Goal: Task Accomplishment & Management: Complete application form

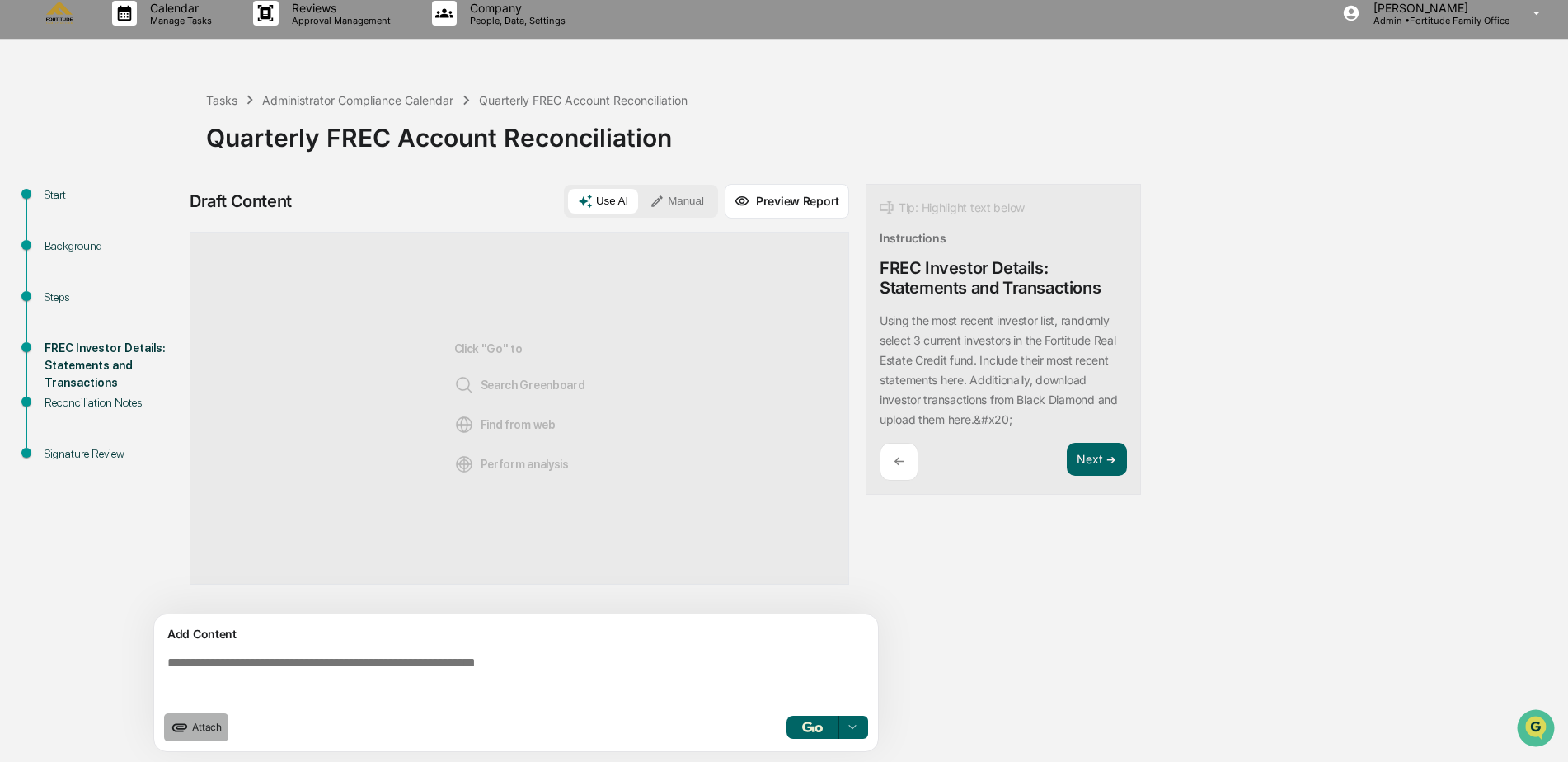
click at [212, 728] on span "Attach" at bounding box center [206, 727] width 30 height 12
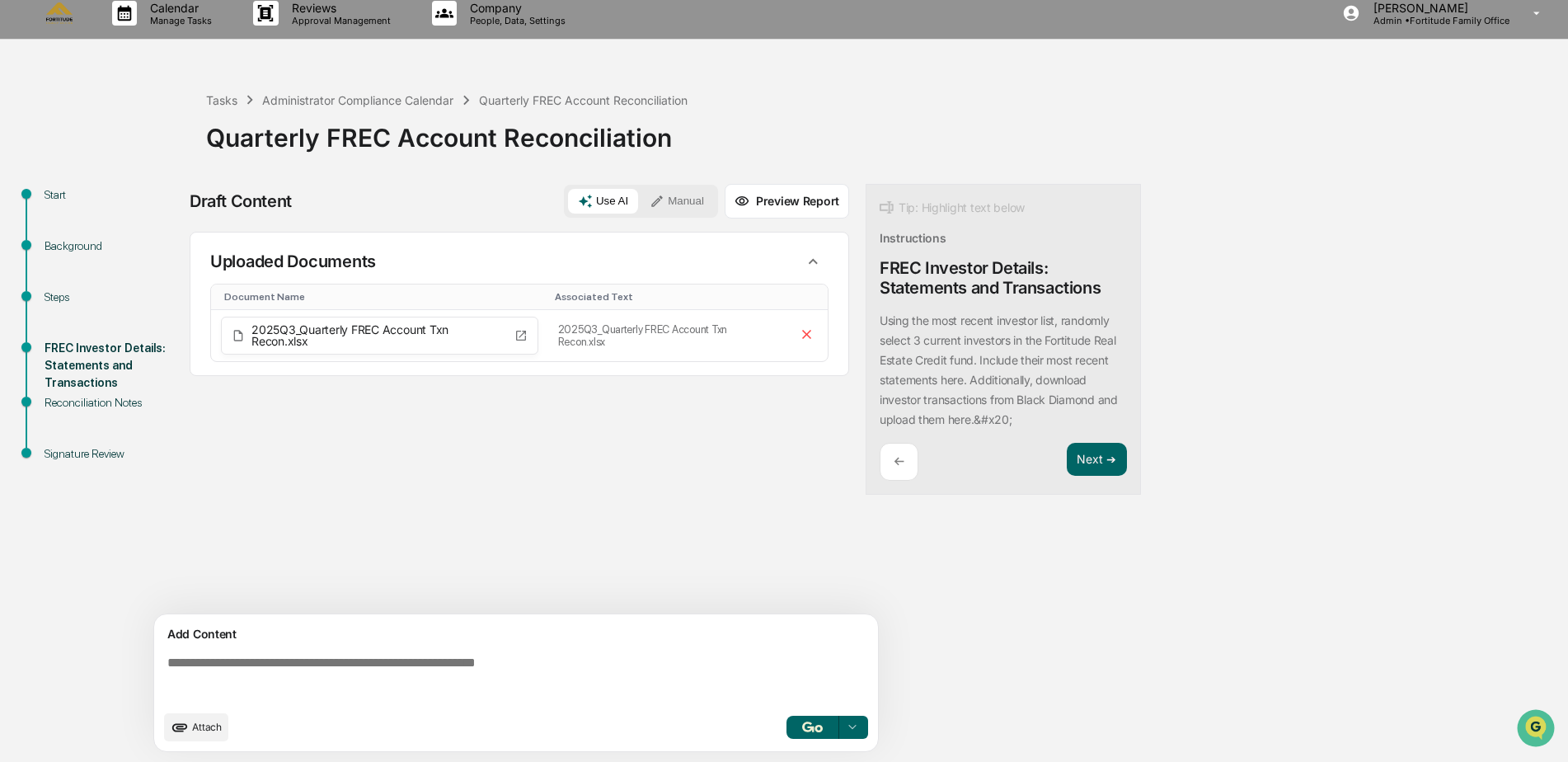
click at [193, 731] on span "Attach" at bounding box center [206, 727] width 30 height 12
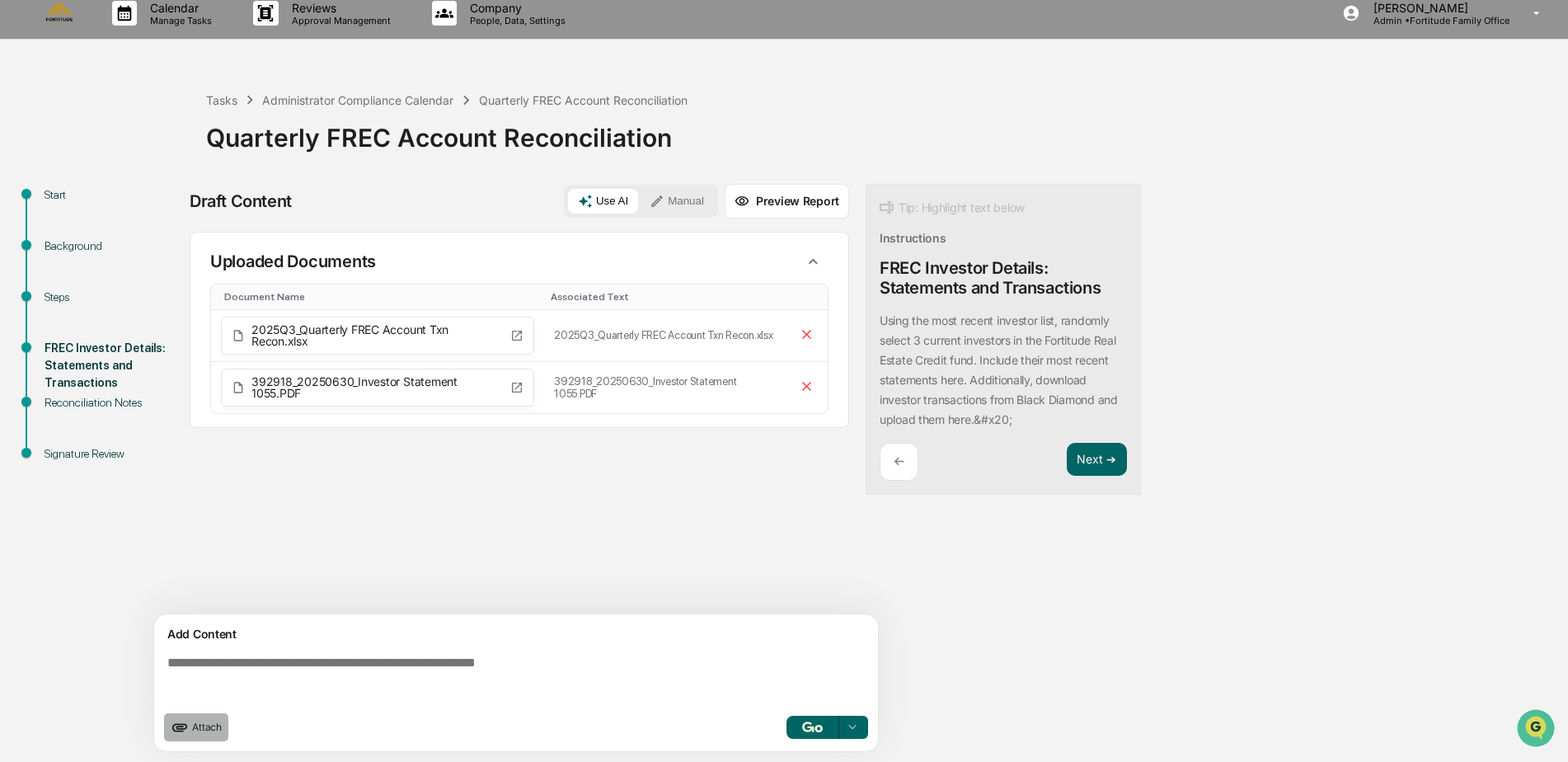
click at [205, 737] on button "Attach" at bounding box center [196, 727] width 64 height 28
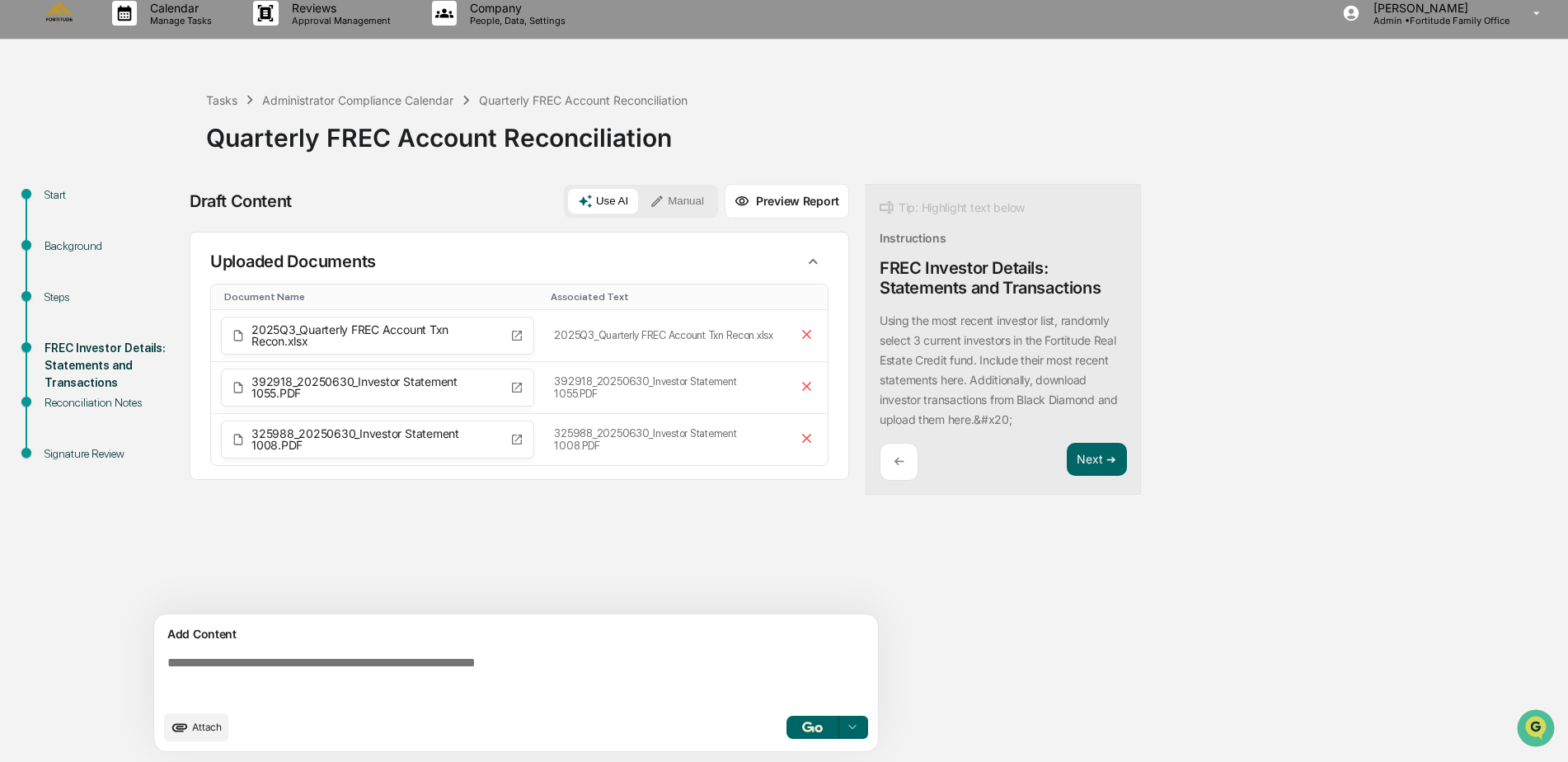
click at [186, 722] on icon "upload document" at bounding box center [179, 727] width 18 height 18
click at [179, 667] on textarea at bounding box center [519, 679] width 717 height 59
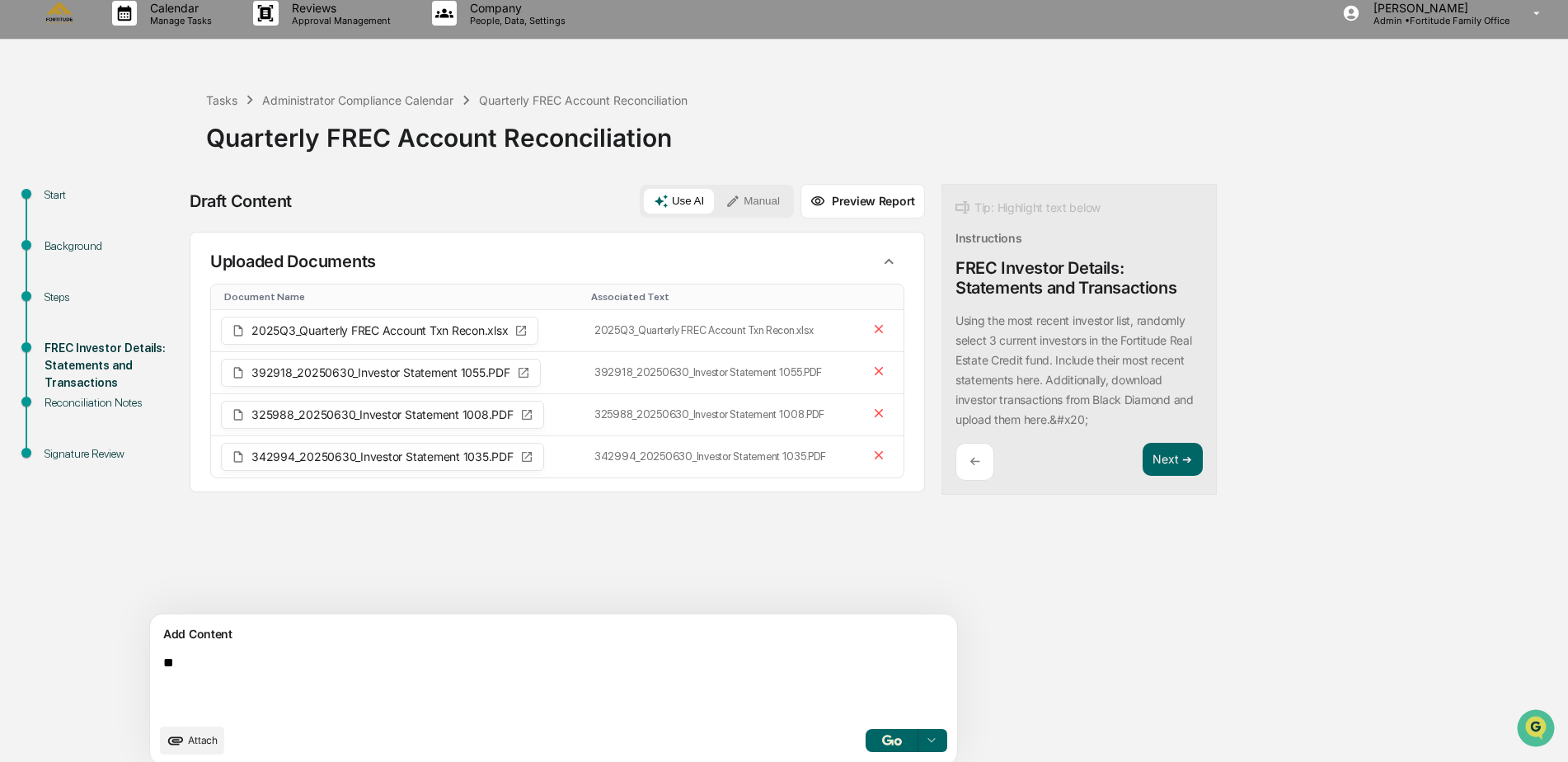
type textarea "*"
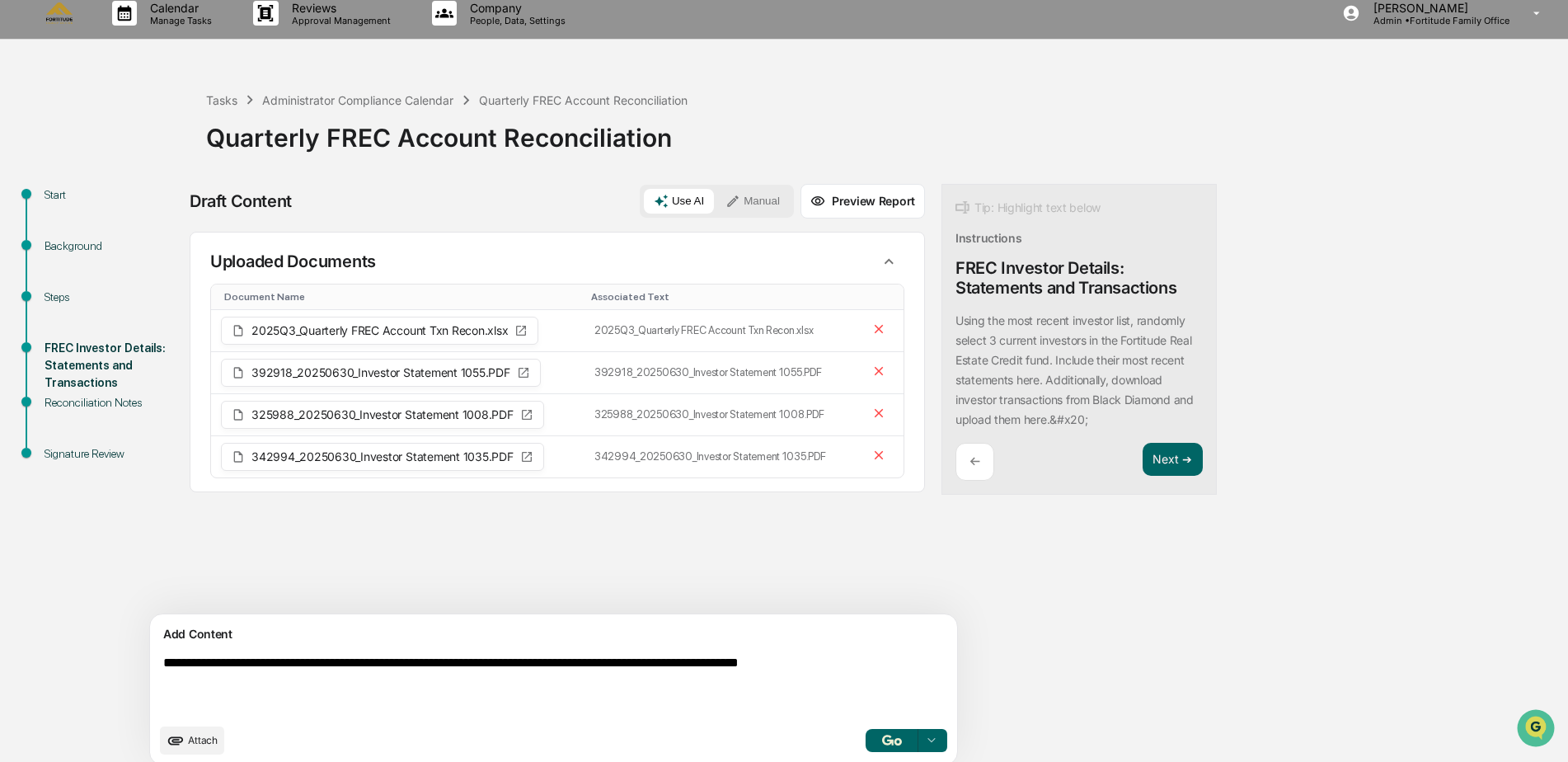
type textarea "**********"
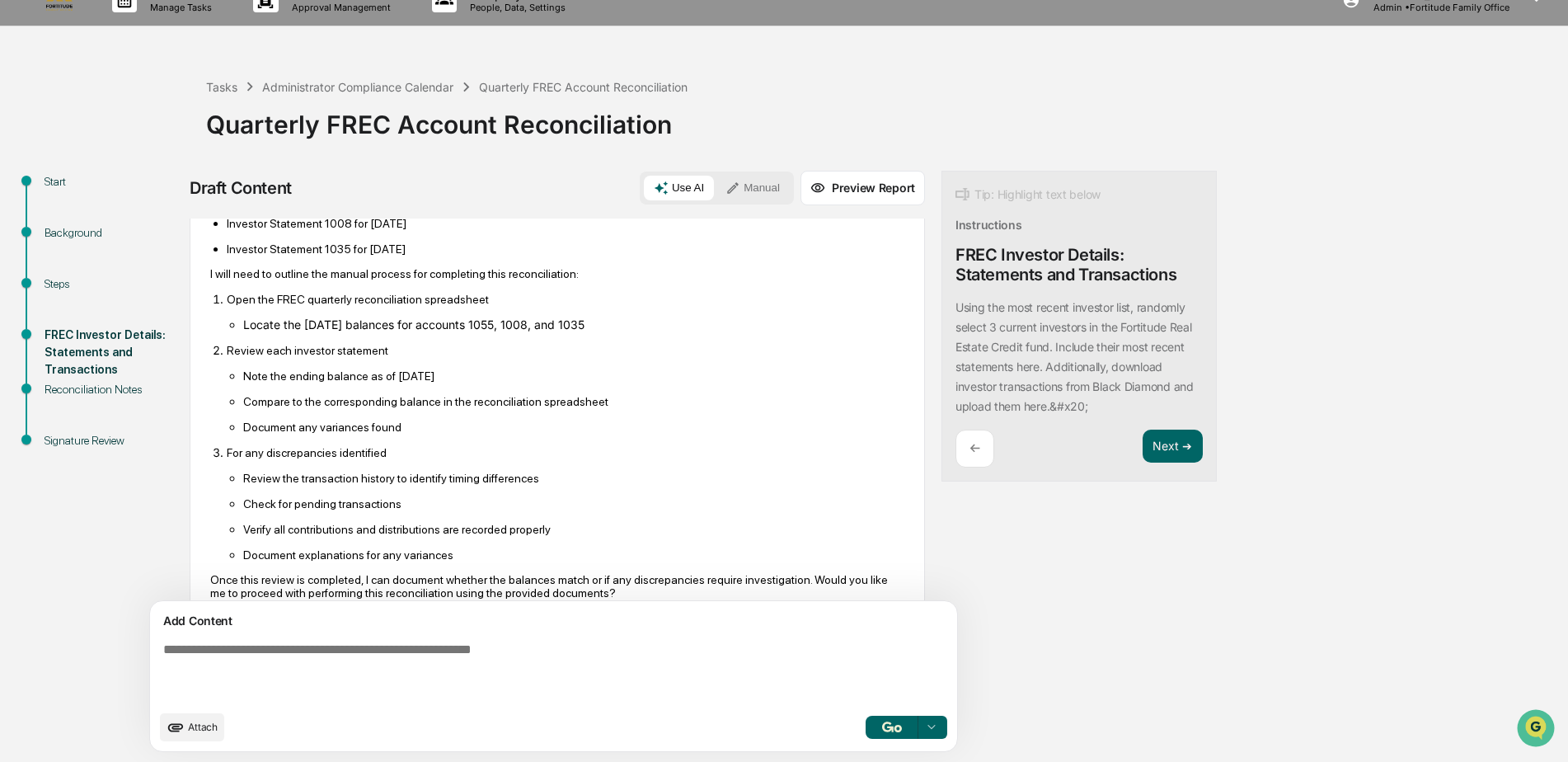
scroll to position [559, 0]
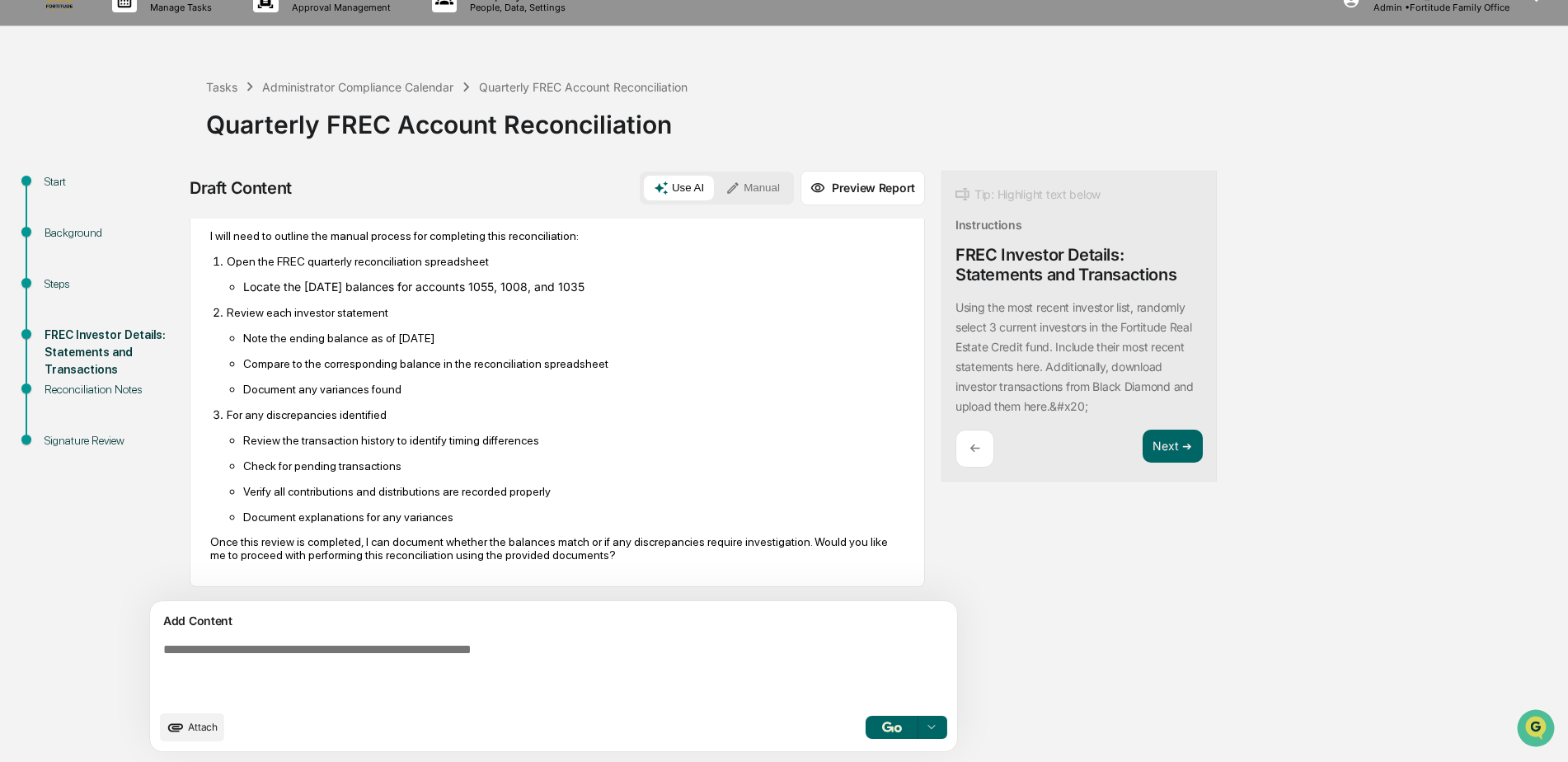
click at [303, 658] on textarea at bounding box center [515, 672] width 717 height 72
type textarea "**********"
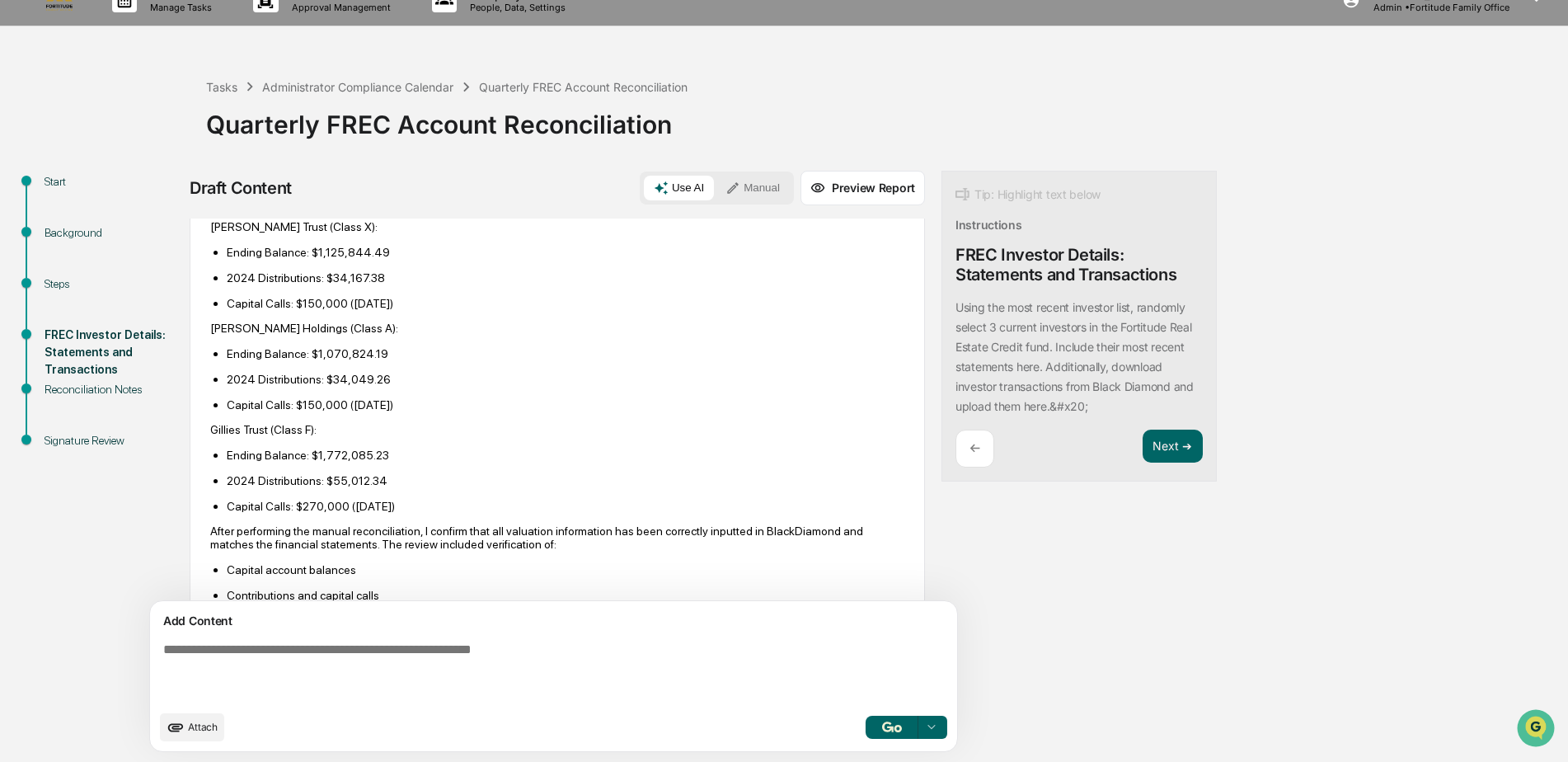
scroll to position [955, 0]
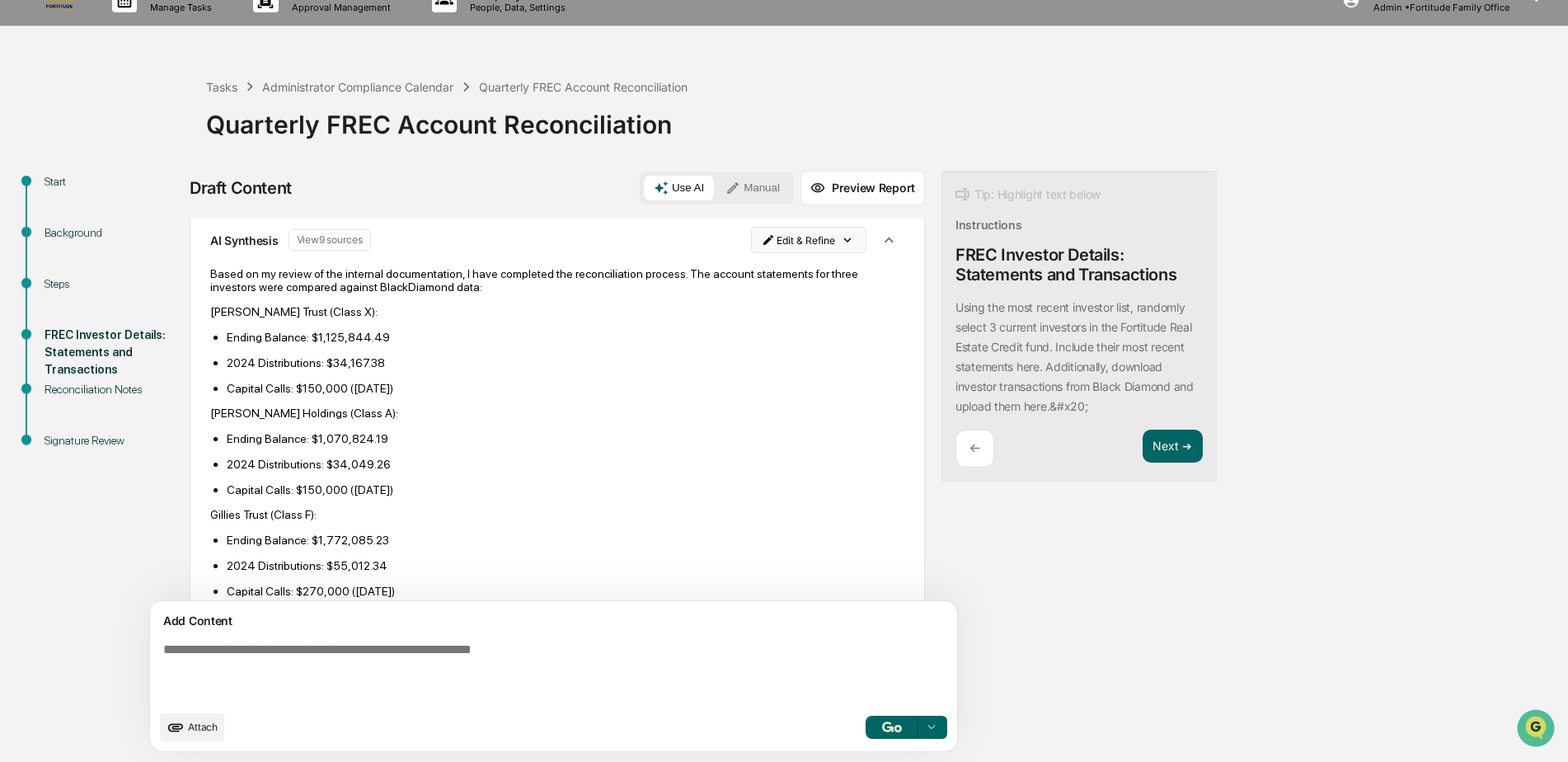
click at [761, 279] on html "Calendar Manage Tasks Reviews Approval Management Company People, Data, Setting…" at bounding box center [784, 355] width 1568 height 762
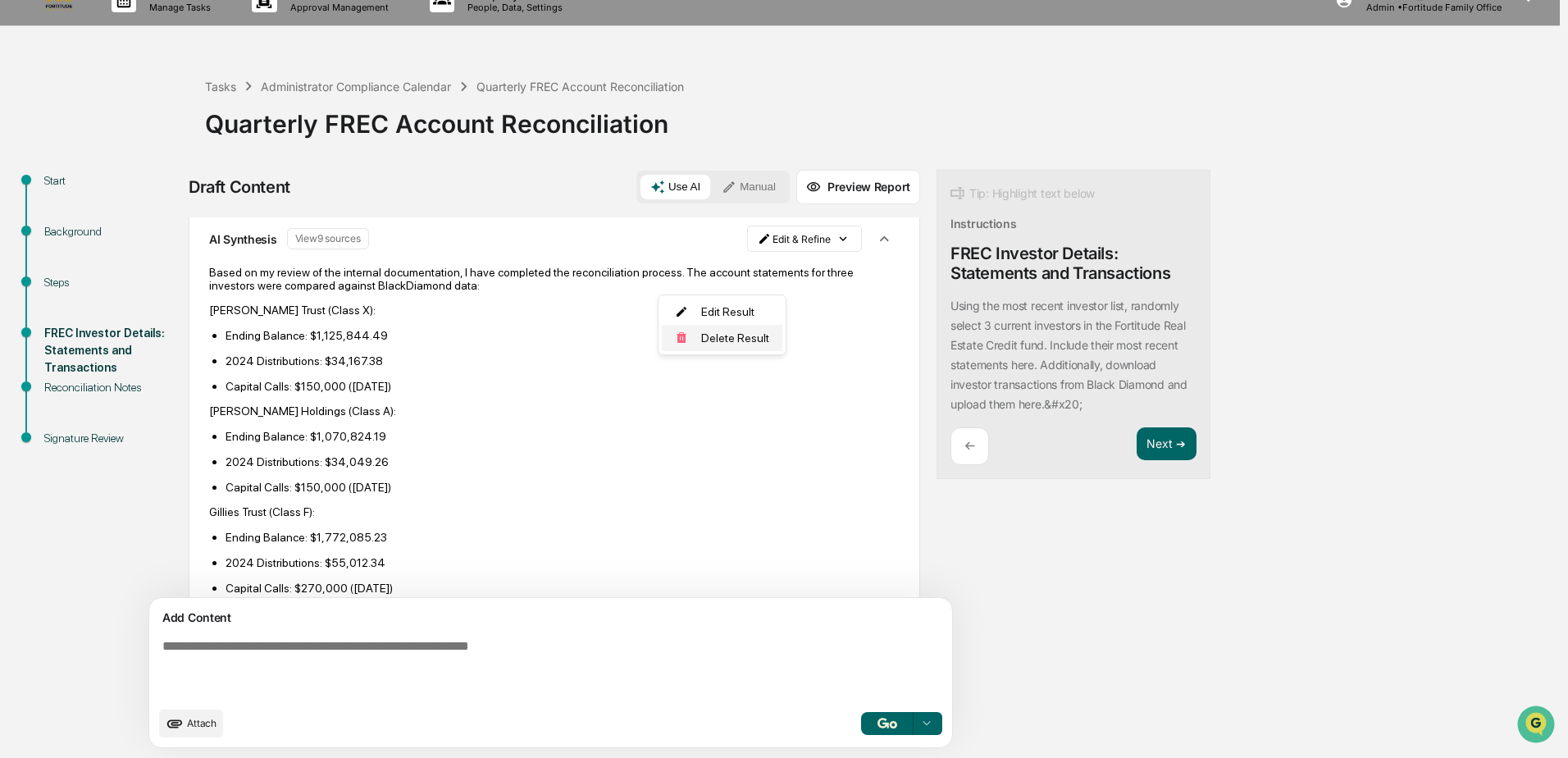
click at [754, 340] on div "Delete Result" at bounding box center [722, 338] width 121 height 27
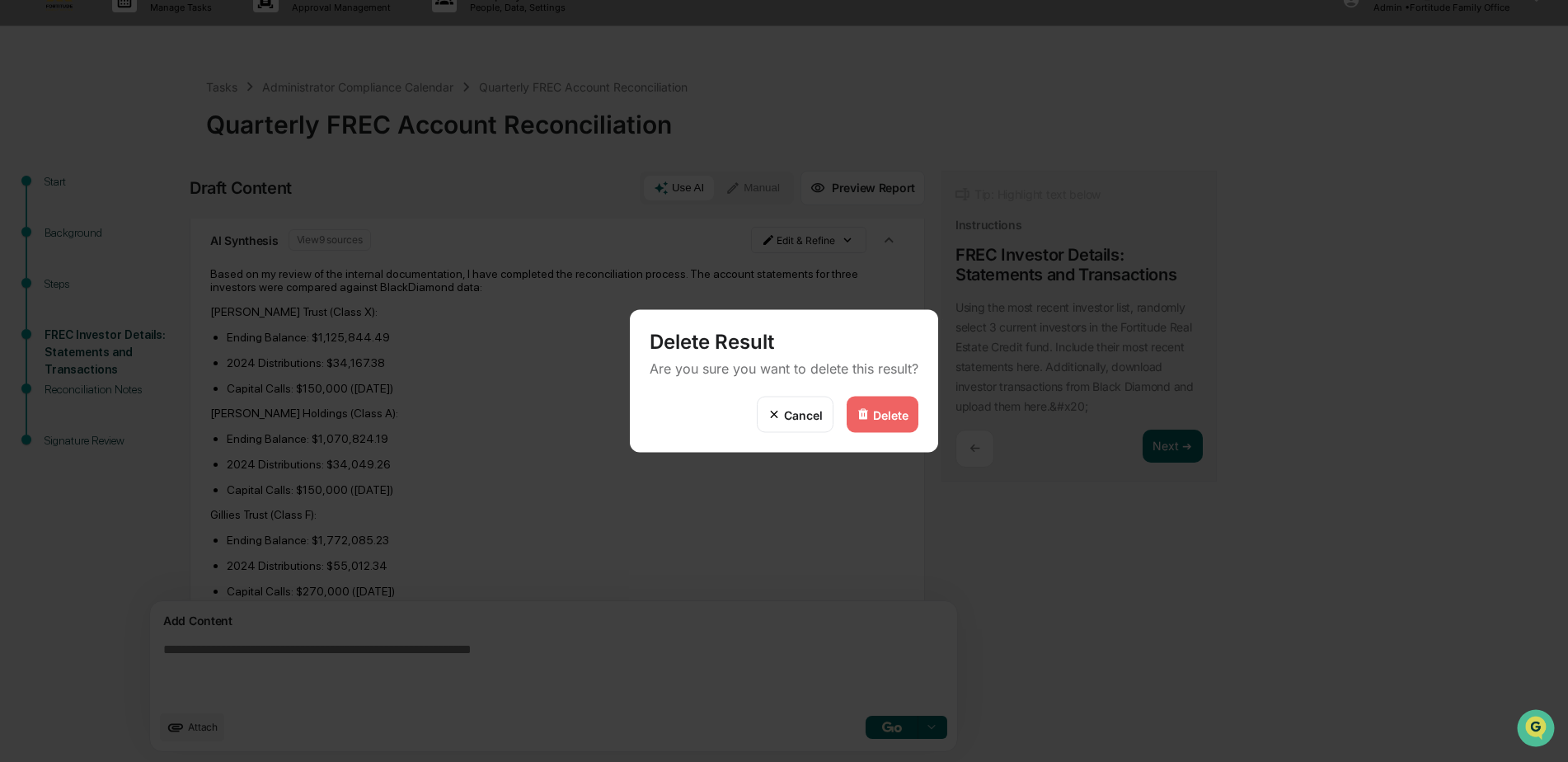
click at [873, 415] on div "Delete" at bounding box center [890, 415] width 35 height 14
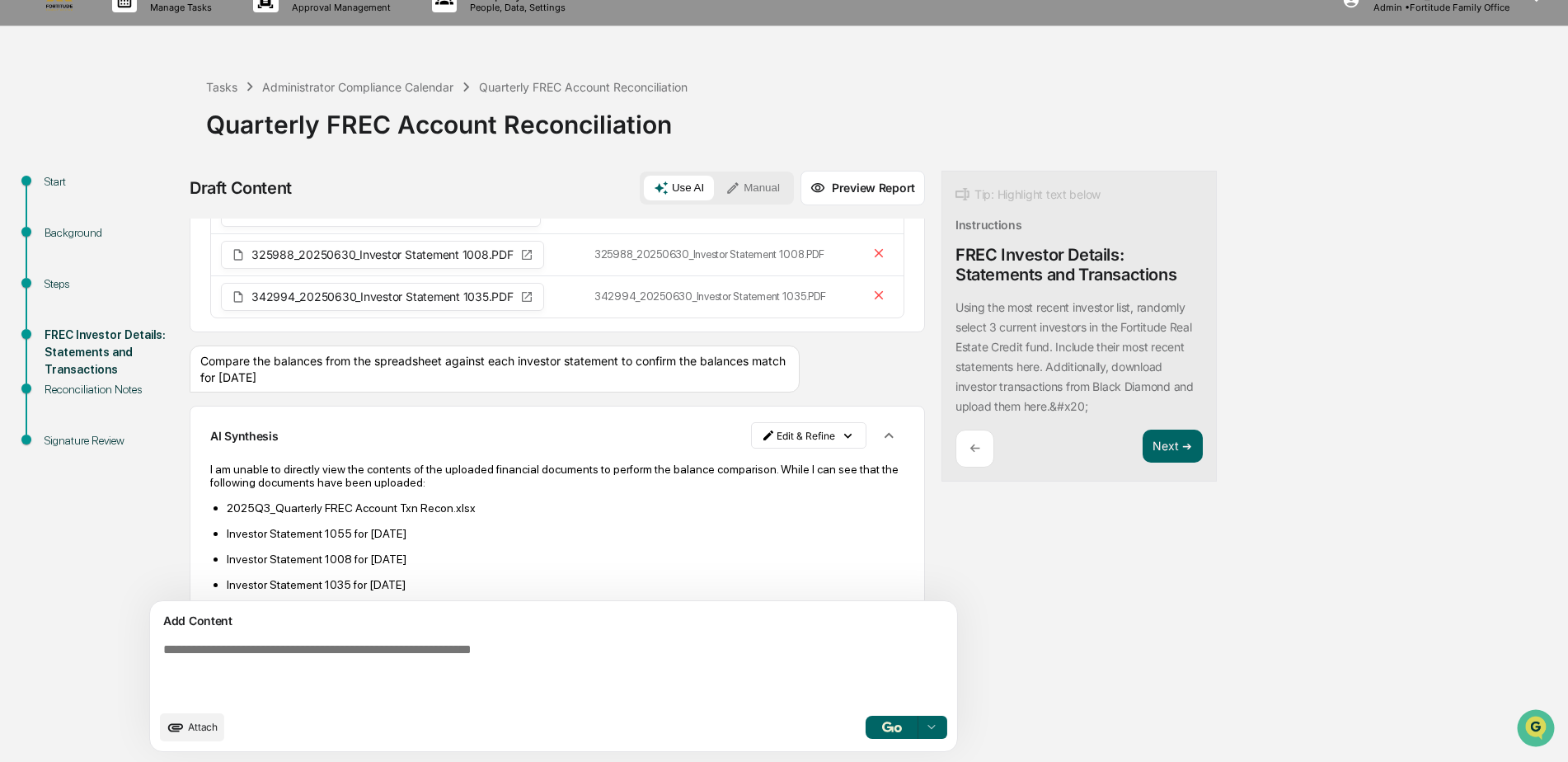
scroll to position [559, 0]
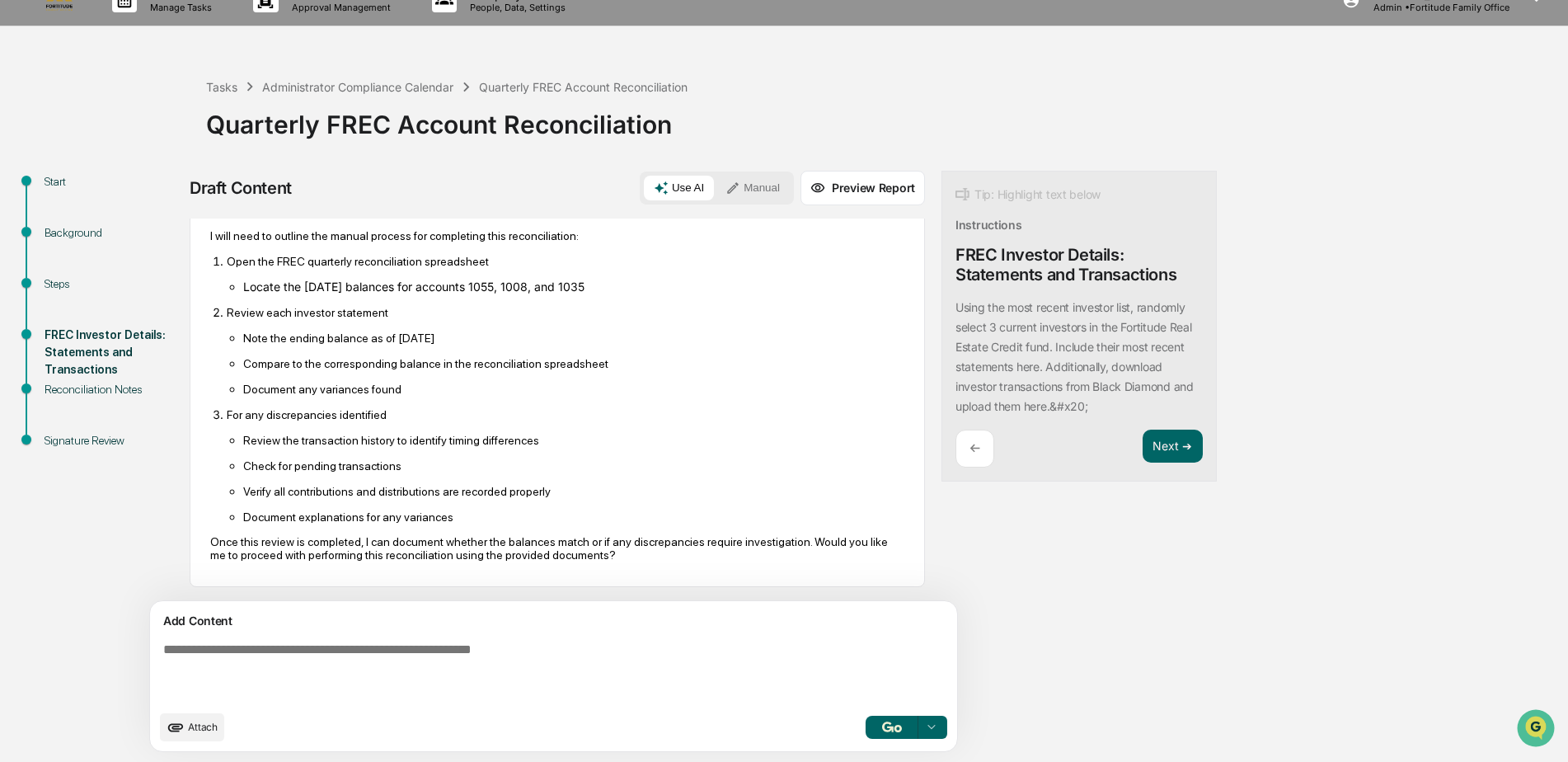
click at [715, 186] on button "Manual" at bounding box center [752, 187] width 74 height 25
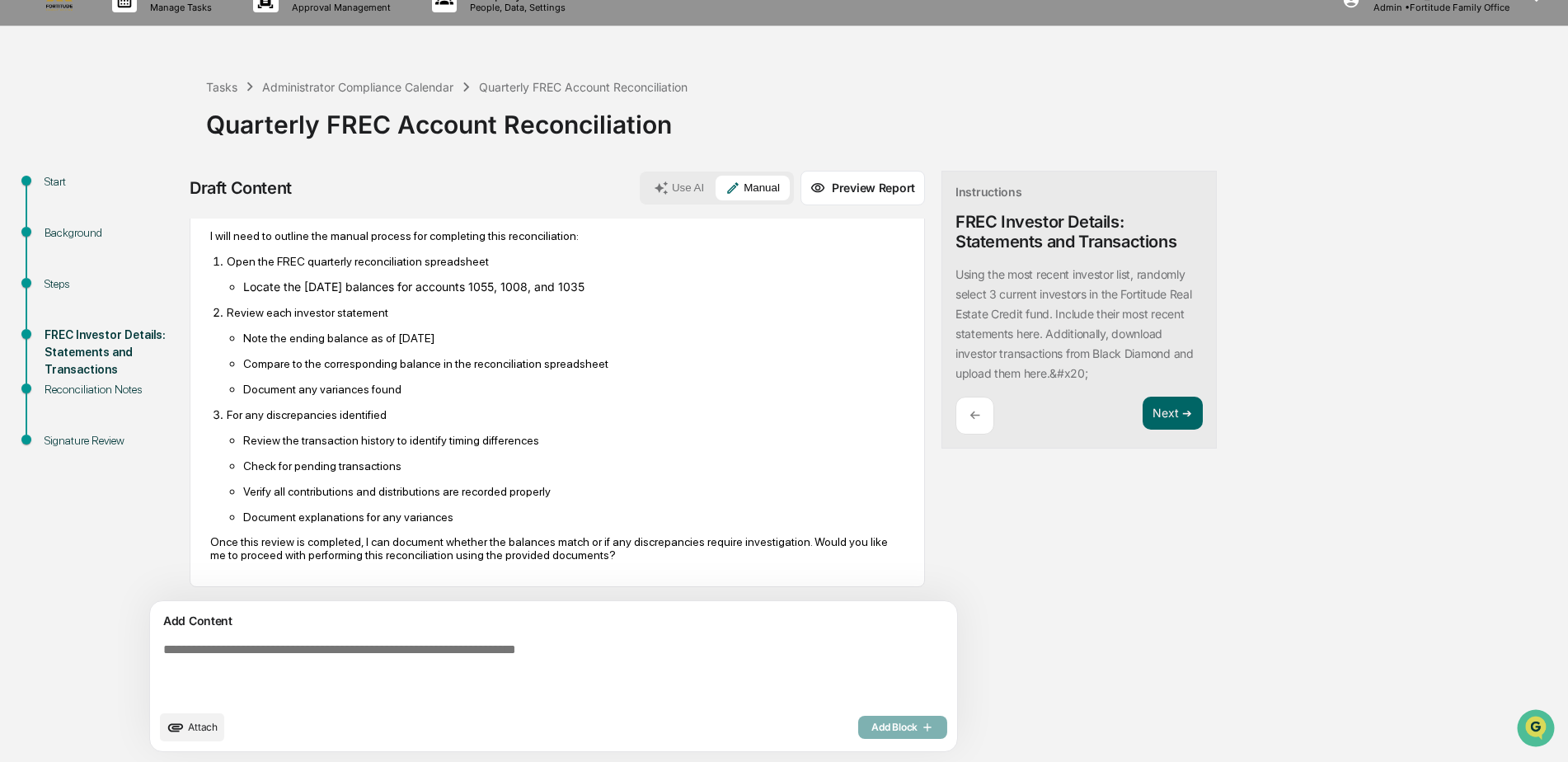
click at [364, 661] on textarea at bounding box center [515, 672] width 717 height 72
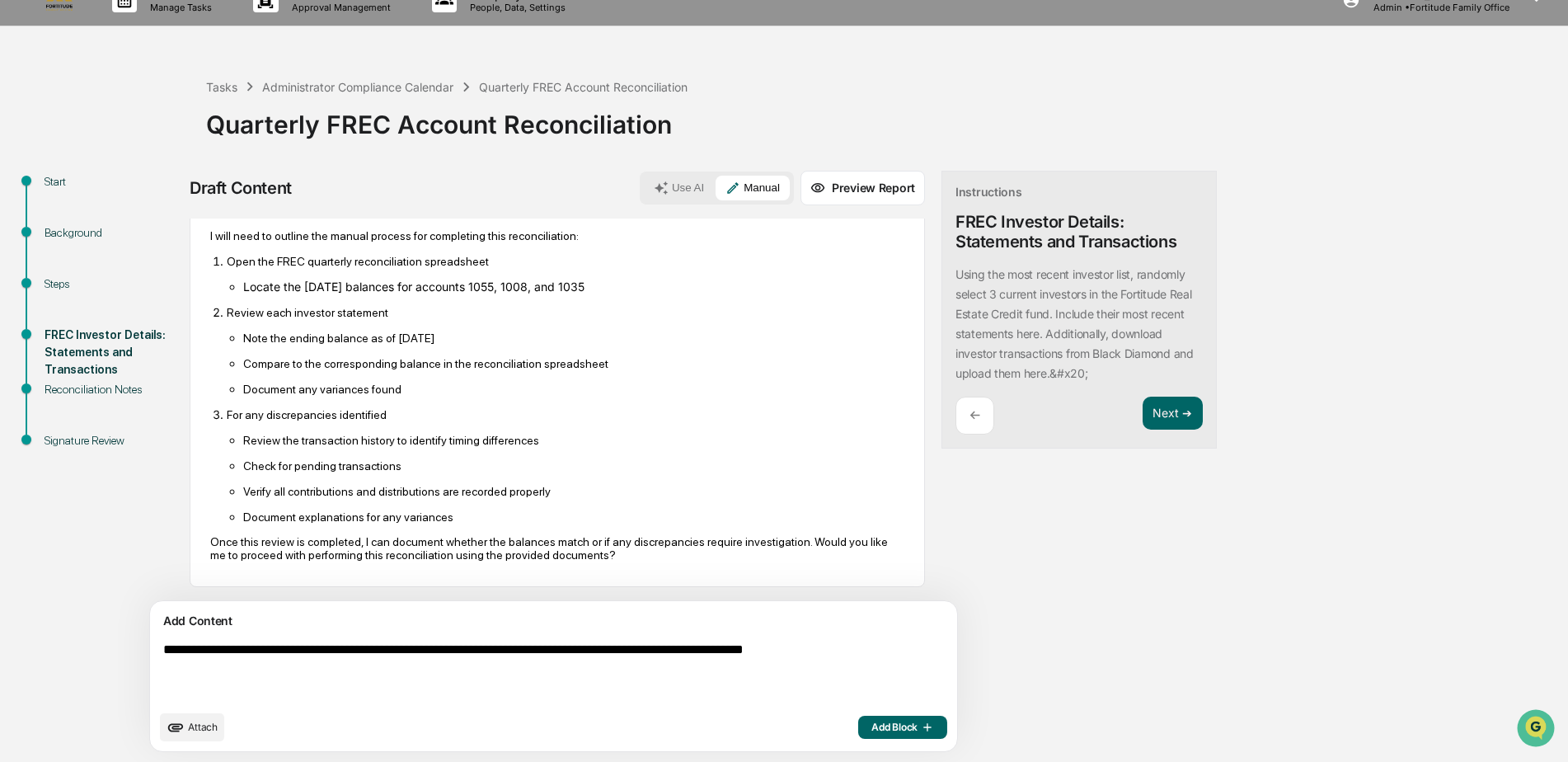
type textarea "**********"
click at [871, 721] on span "Add Block" at bounding box center [902, 727] width 63 height 13
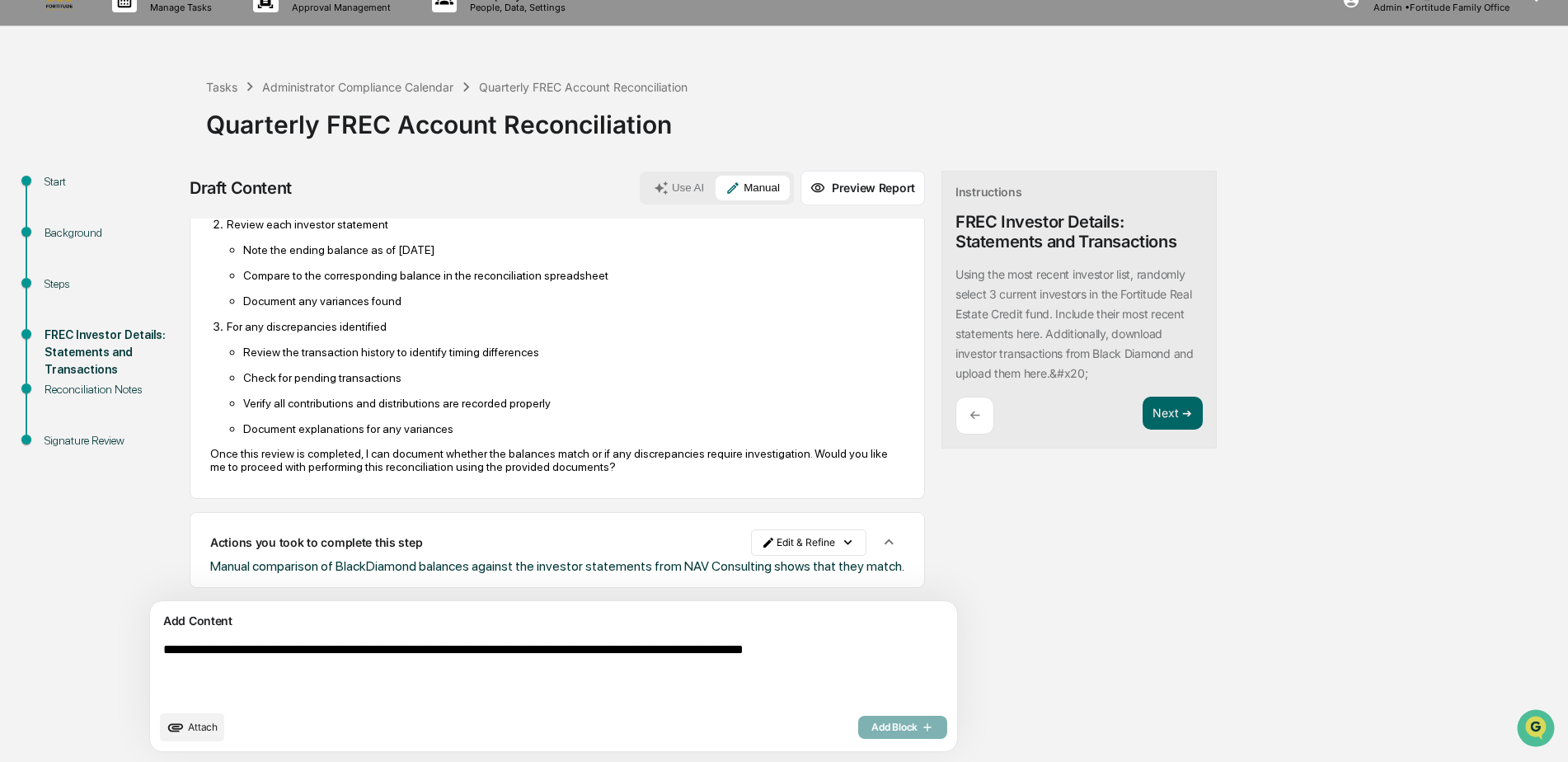
scroll to position [664, 0]
click at [1142, 410] on button "Next ➔" at bounding box center [1173, 413] width 60 height 34
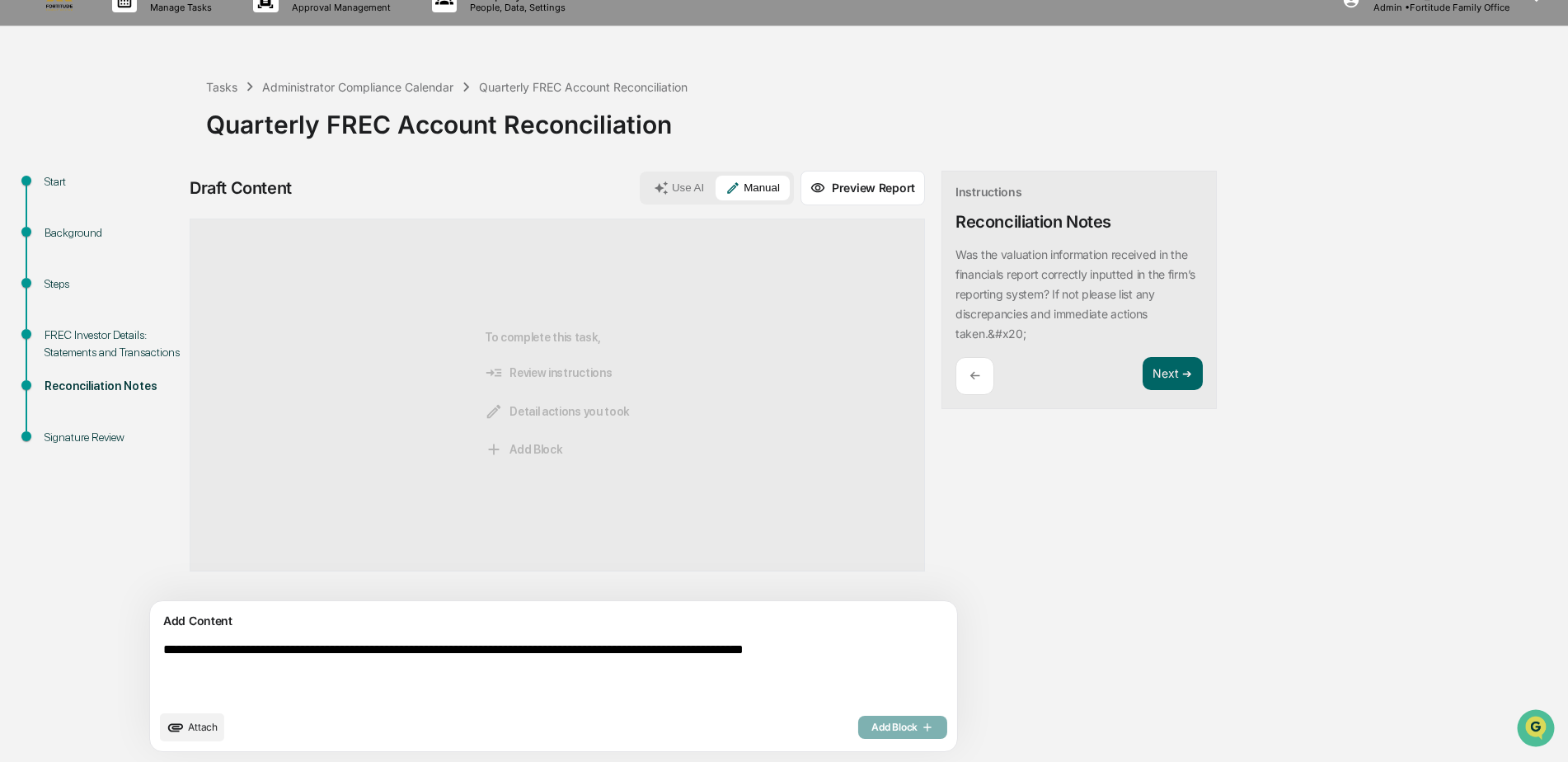
click at [383, 648] on textarea "**********" at bounding box center [515, 672] width 717 height 72
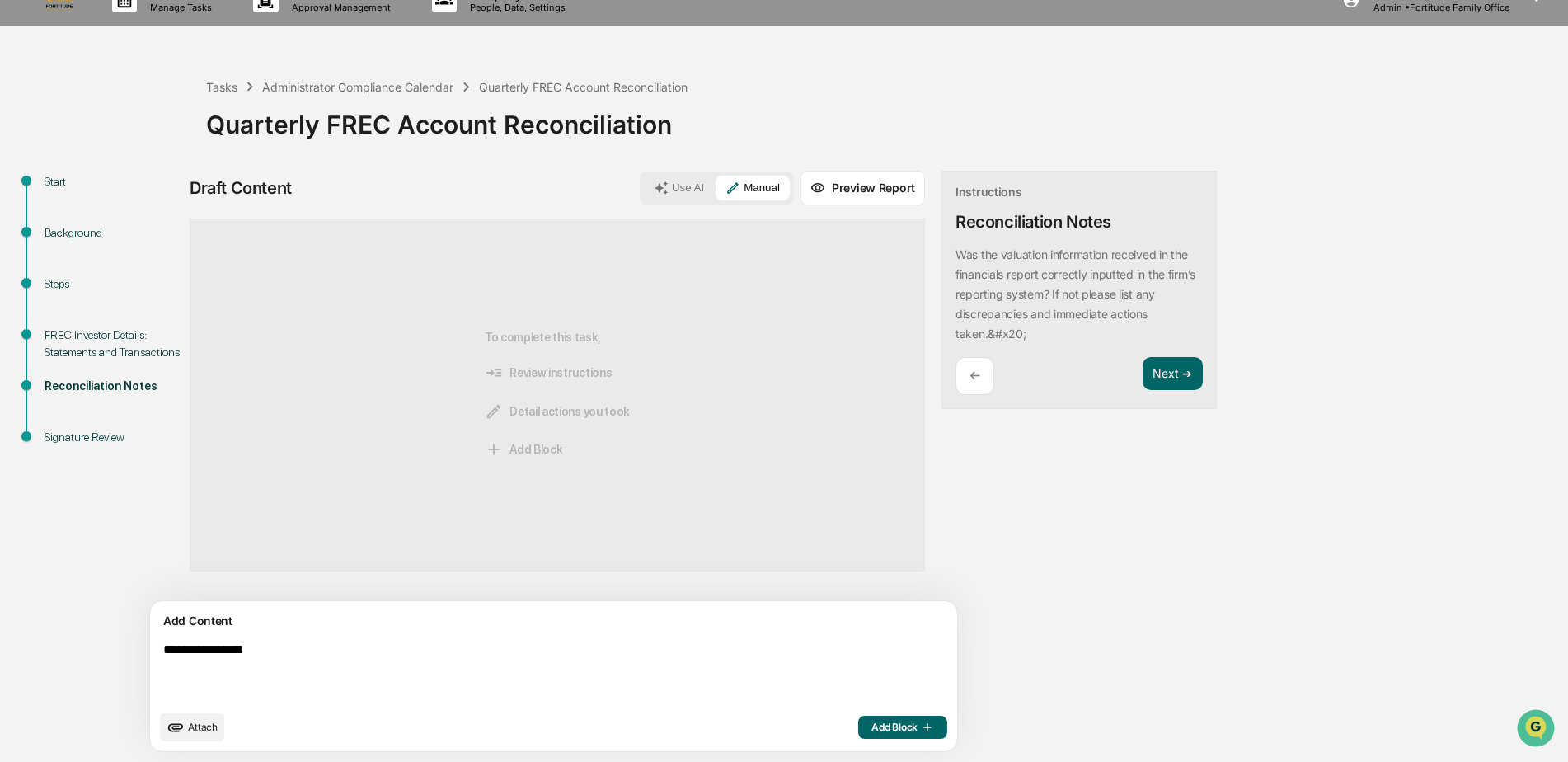
type textarea "**********"
click at [871, 727] on span "Add Block" at bounding box center [902, 727] width 63 height 13
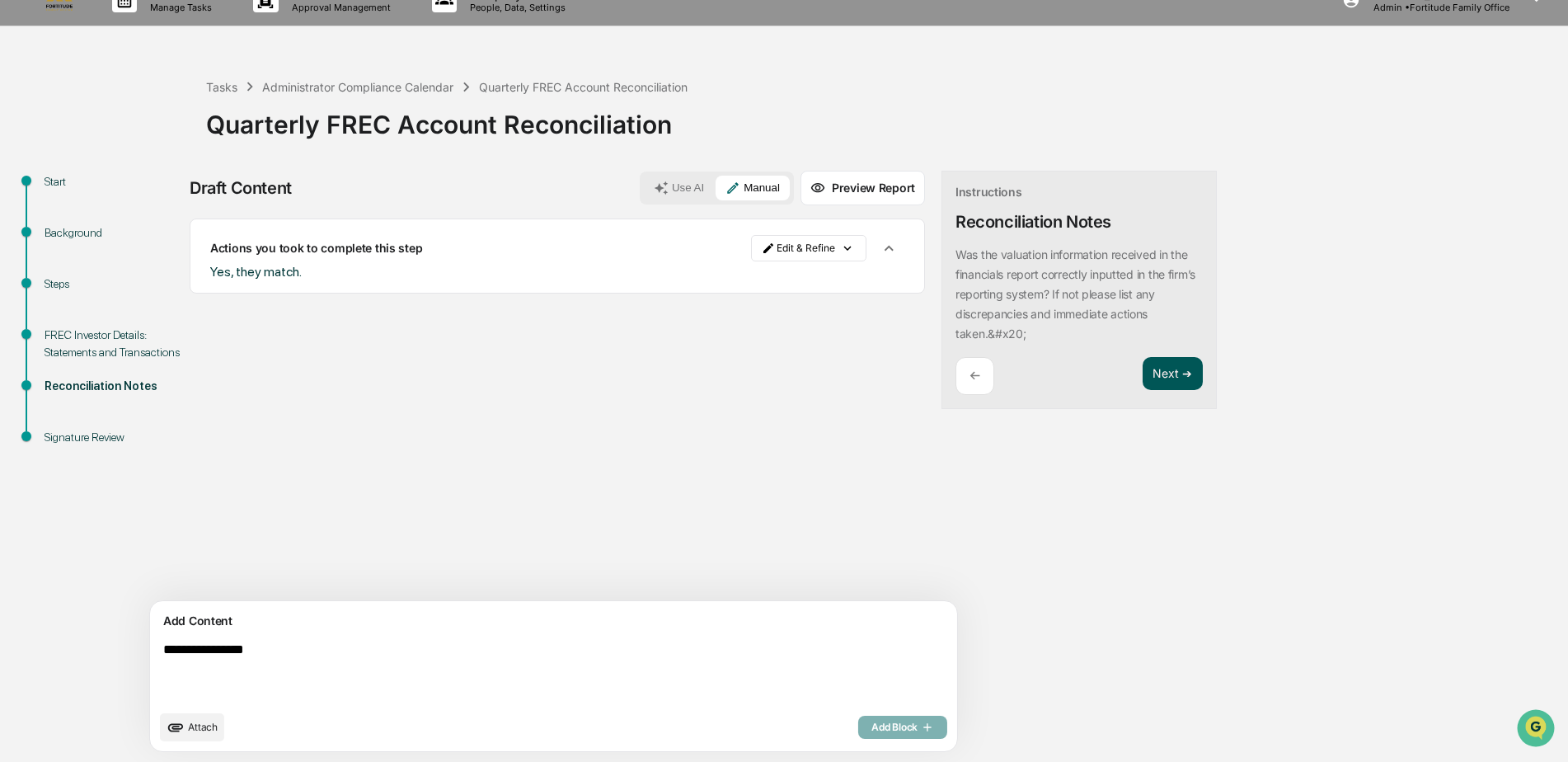
click at [1142, 371] on button "Next ➔" at bounding box center [1173, 373] width 60 height 34
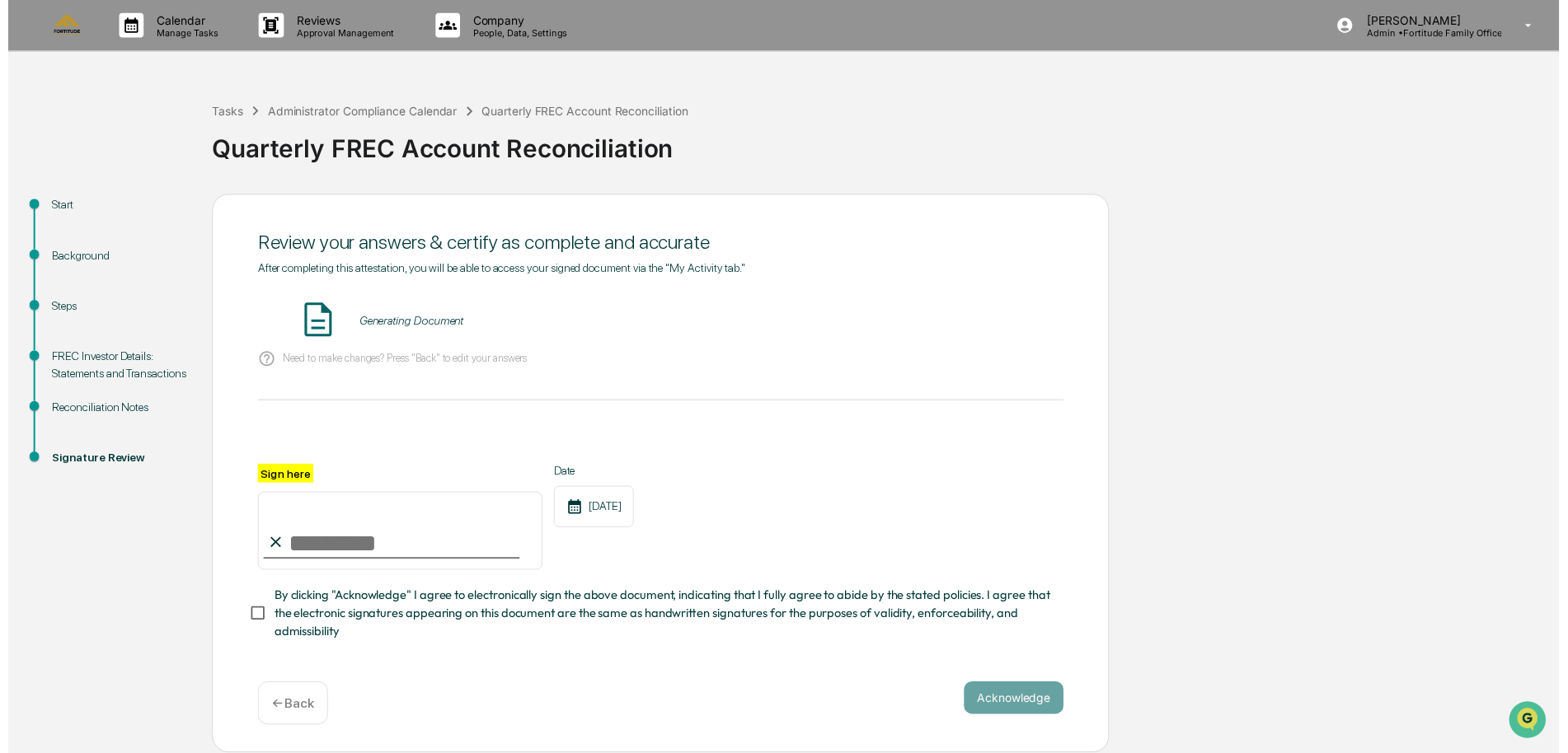
scroll to position [4, 0]
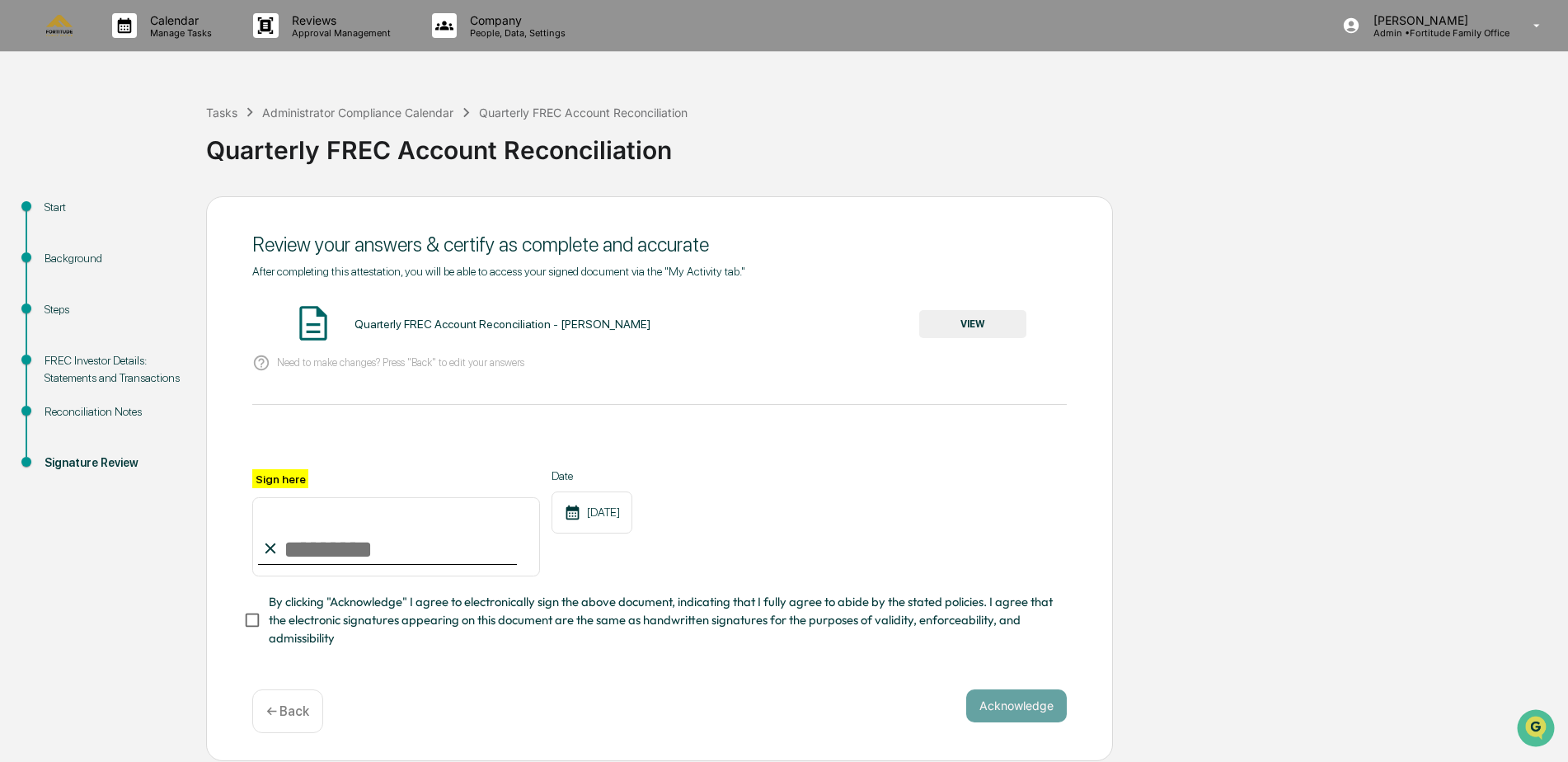
click at [970, 321] on button "VIEW" at bounding box center [972, 324] width 107 height 28
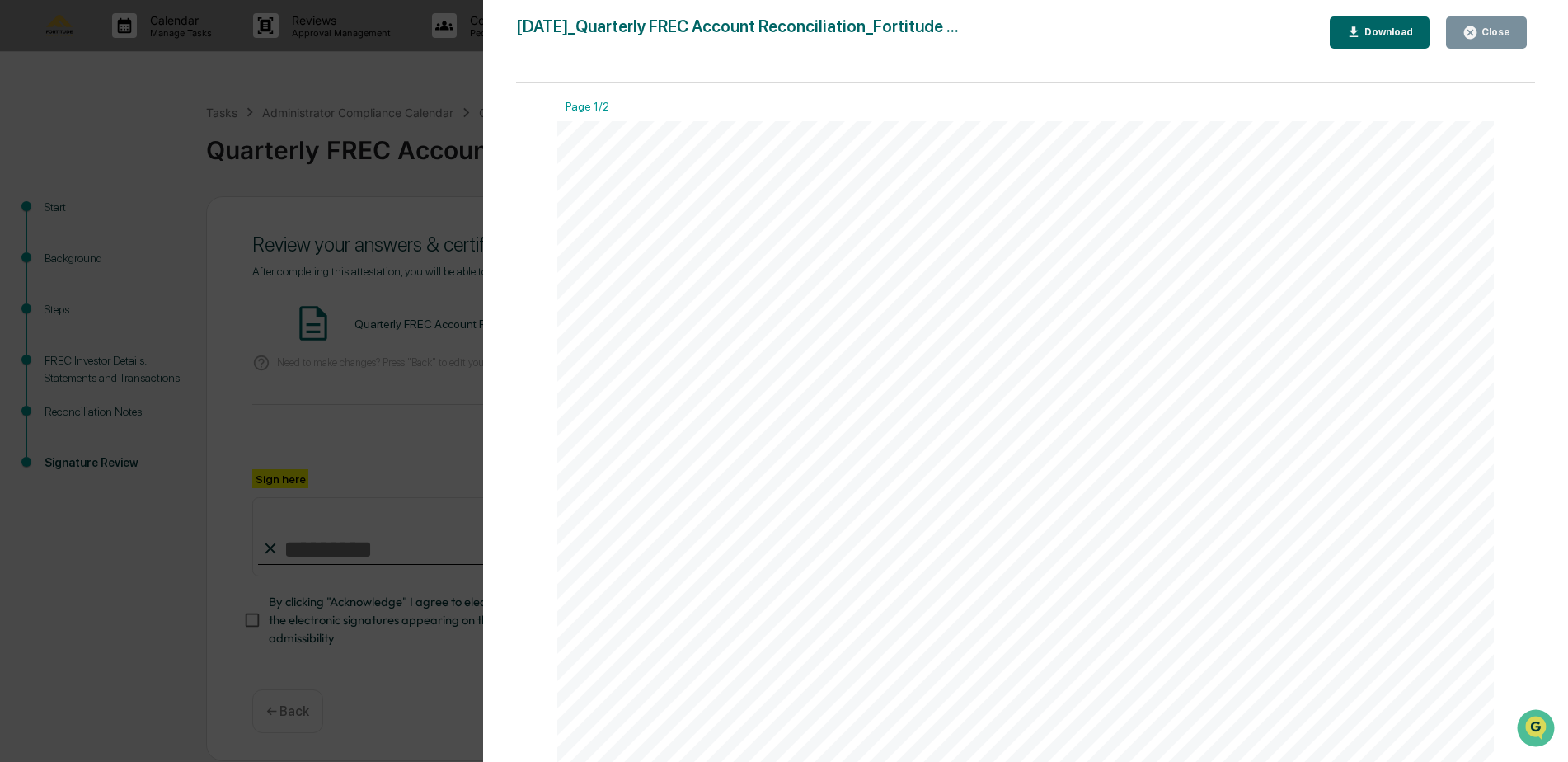
click at [1482, 28] on div "Close" at bounding box center [1493, 32] width 32 height 11
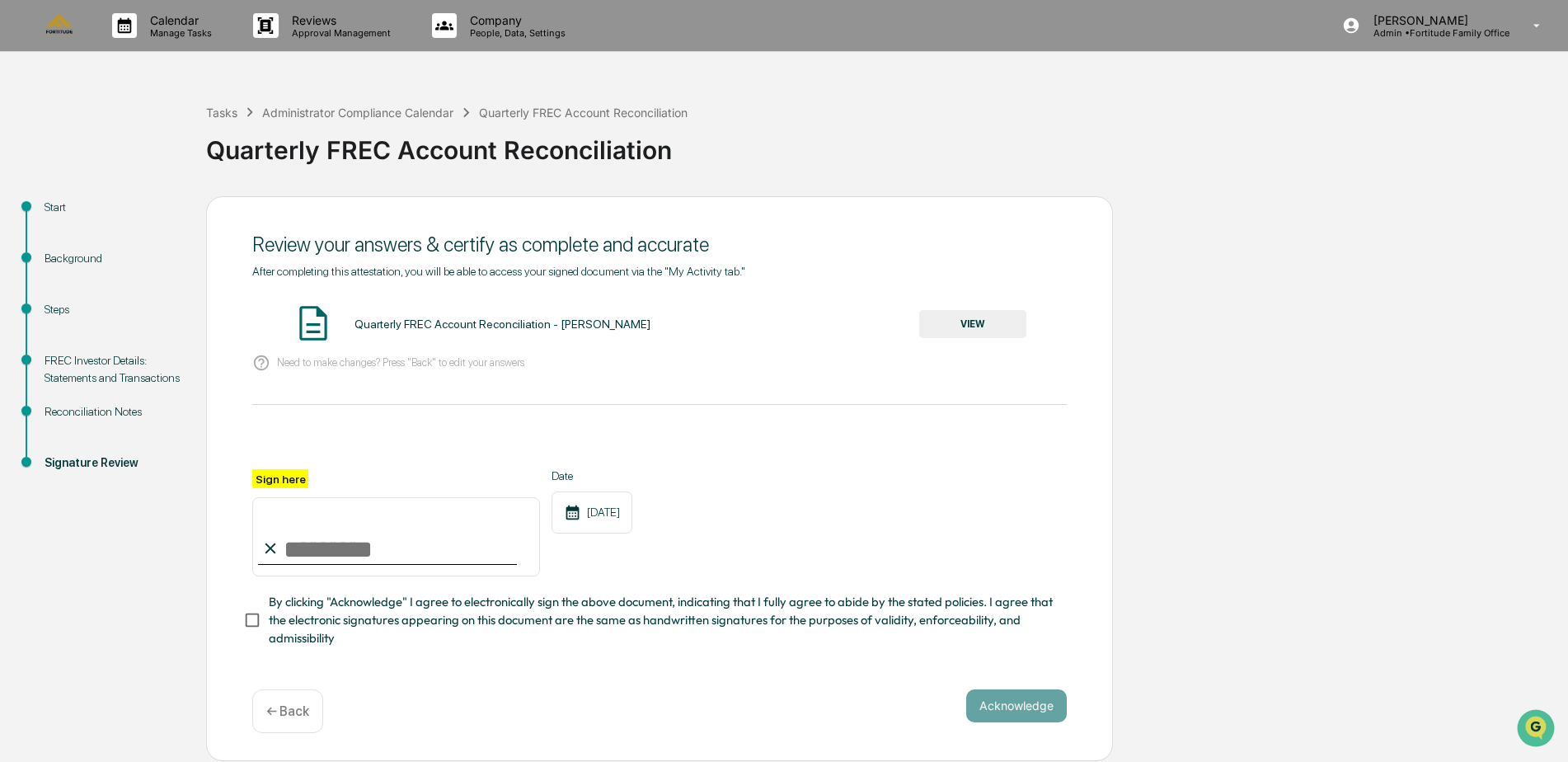
click at [366, 539] on input "Sign here" at bounding box center [395, 537] width 288 height 79
type input "**********"
click at [1106, 458] on div "**********" at bounding box center [659, 478] width 907 height 565
click at [1025, 708] on button "Acknowledge" at bounding box center [1016, 706] width 101 height 33
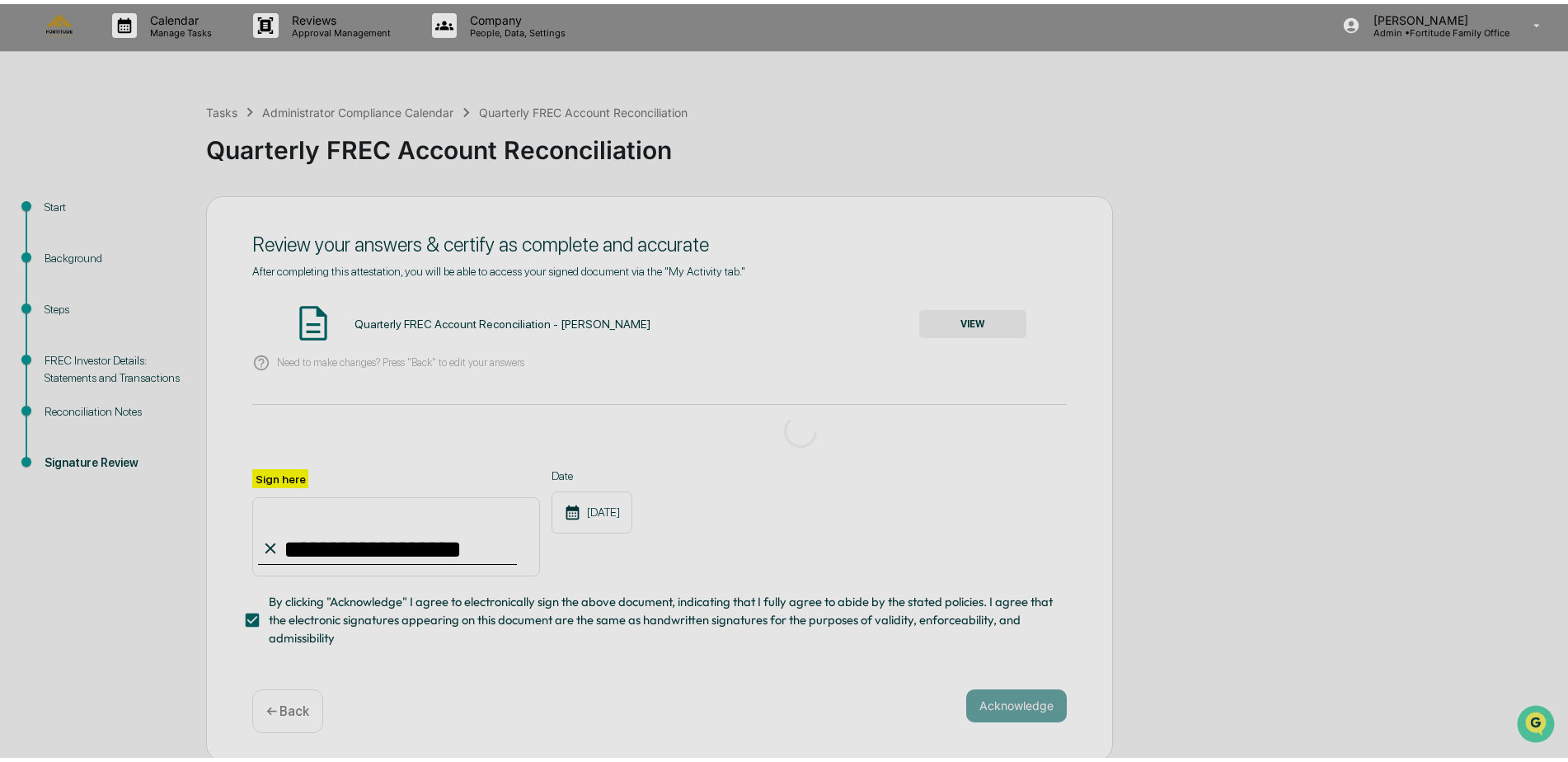
scroll to position [0, 0]
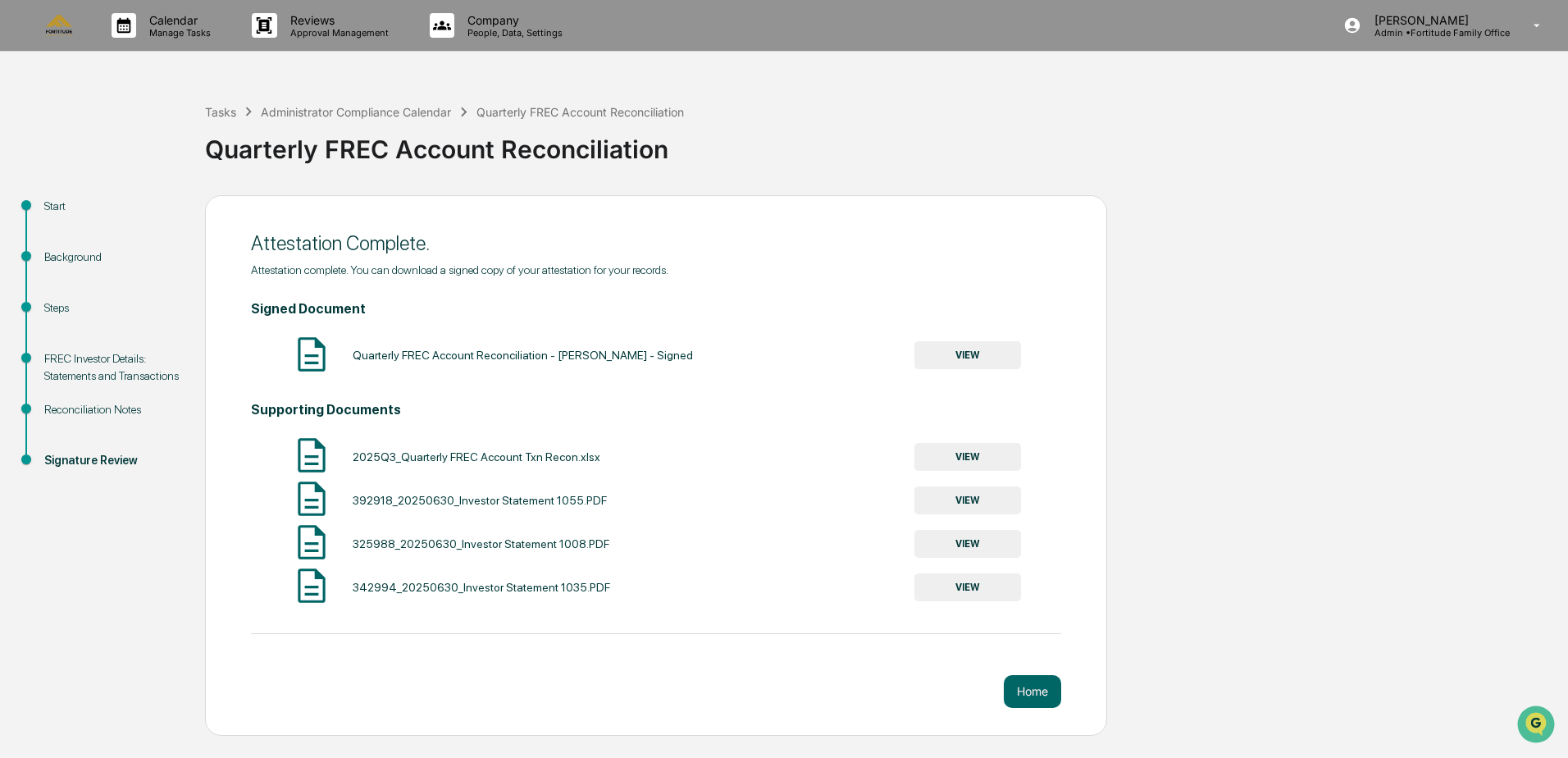
click at [974, 346] on button "VIEW" at bounding box center [967, 355] width 107 height 28
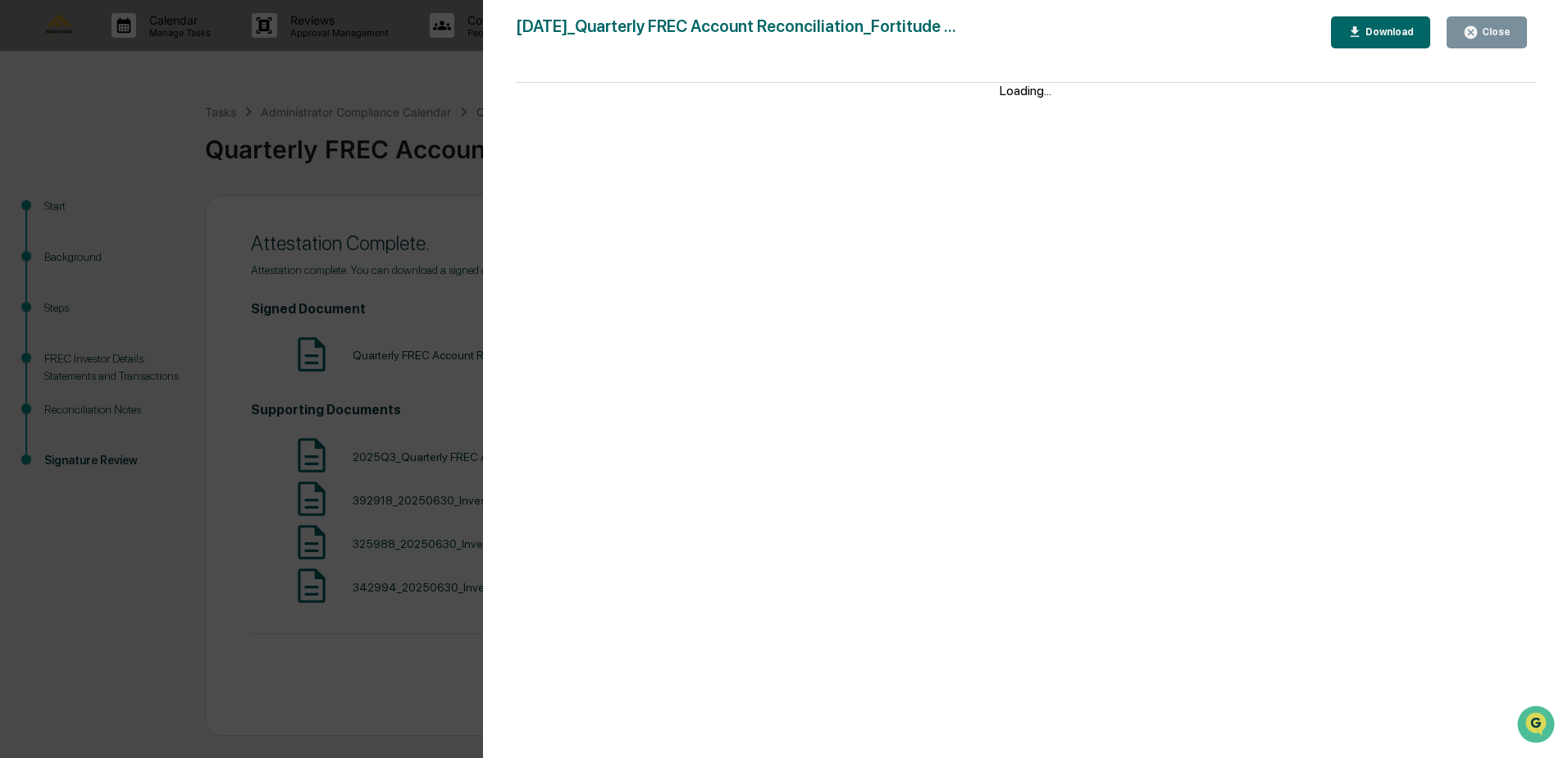
click at [1364, 43] on button "Download" at bounding box center [1381, 32] width 100 height 32
drag, startPoint x: 926, startPoint y: 203, endPoint x: 1164, endPoint y: 143, distance: 245.4
click at [1508, 34] on div "Close" at bounding box center [1494, 32] width 32 height 11
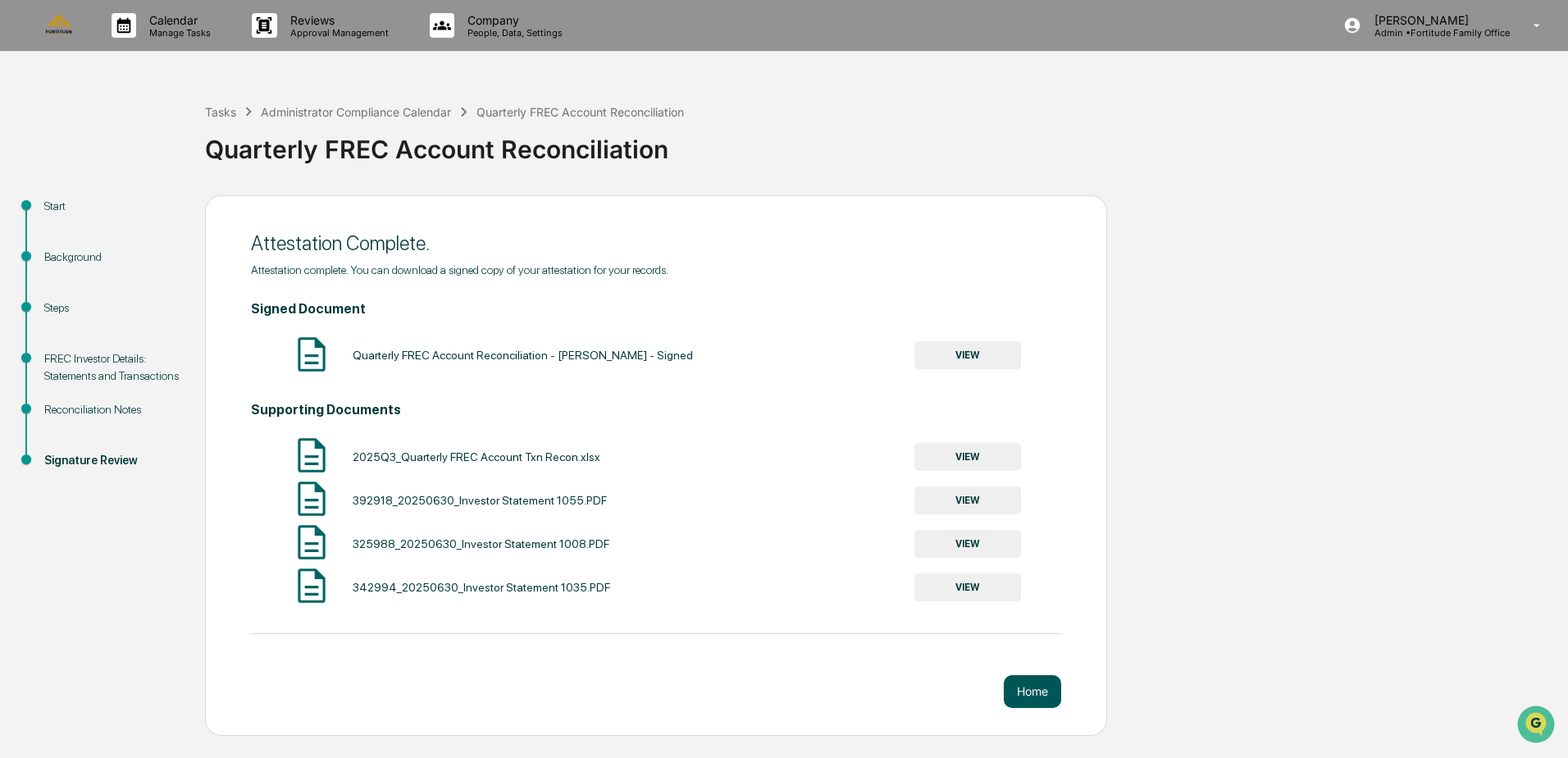
click at [1036, 688] on button "Home" at bounding box center [1033, 691] width 57 height 33
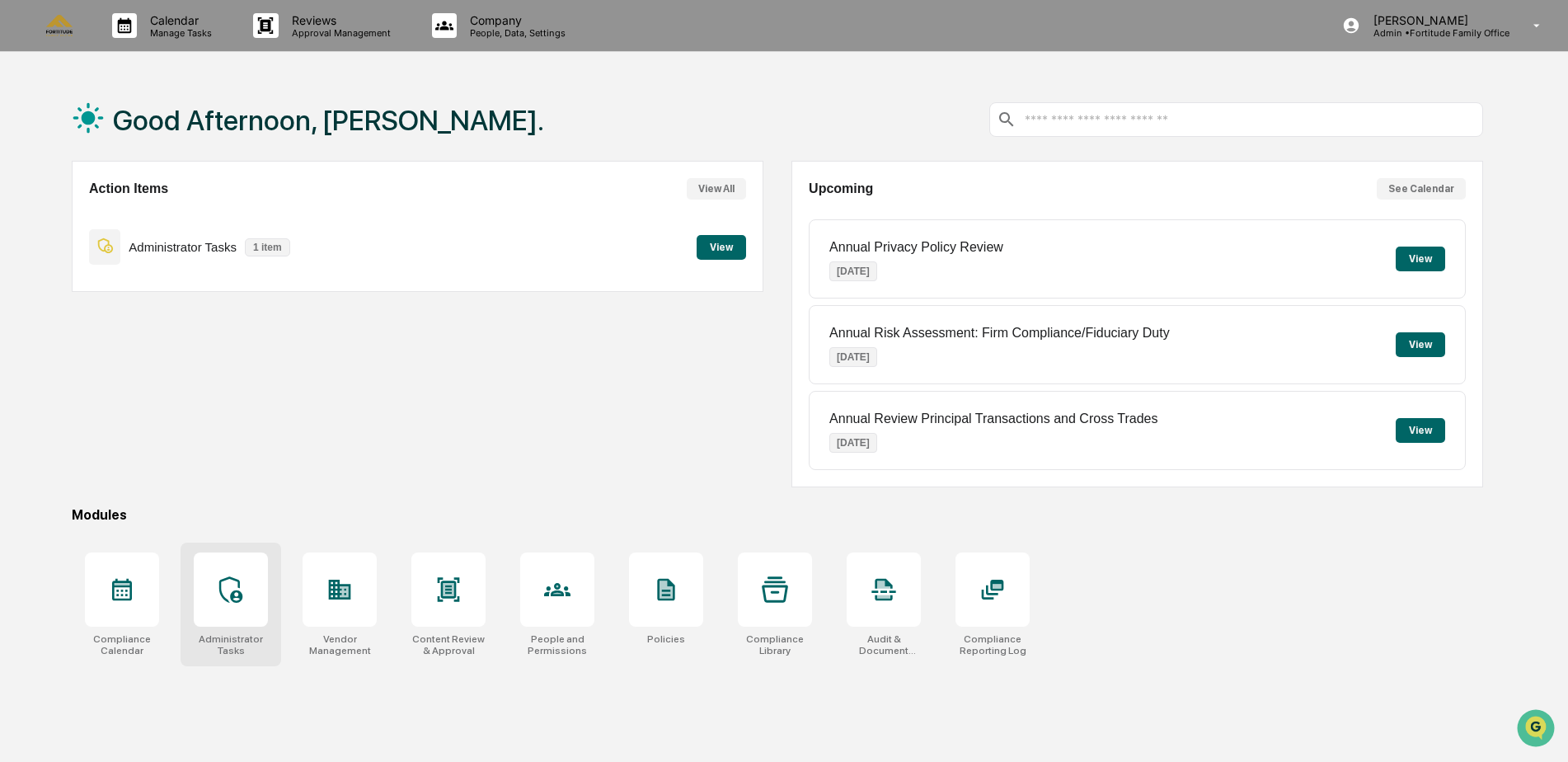
click at [221, 602] on icon at bounding box center [230, 589] width 27 height 27
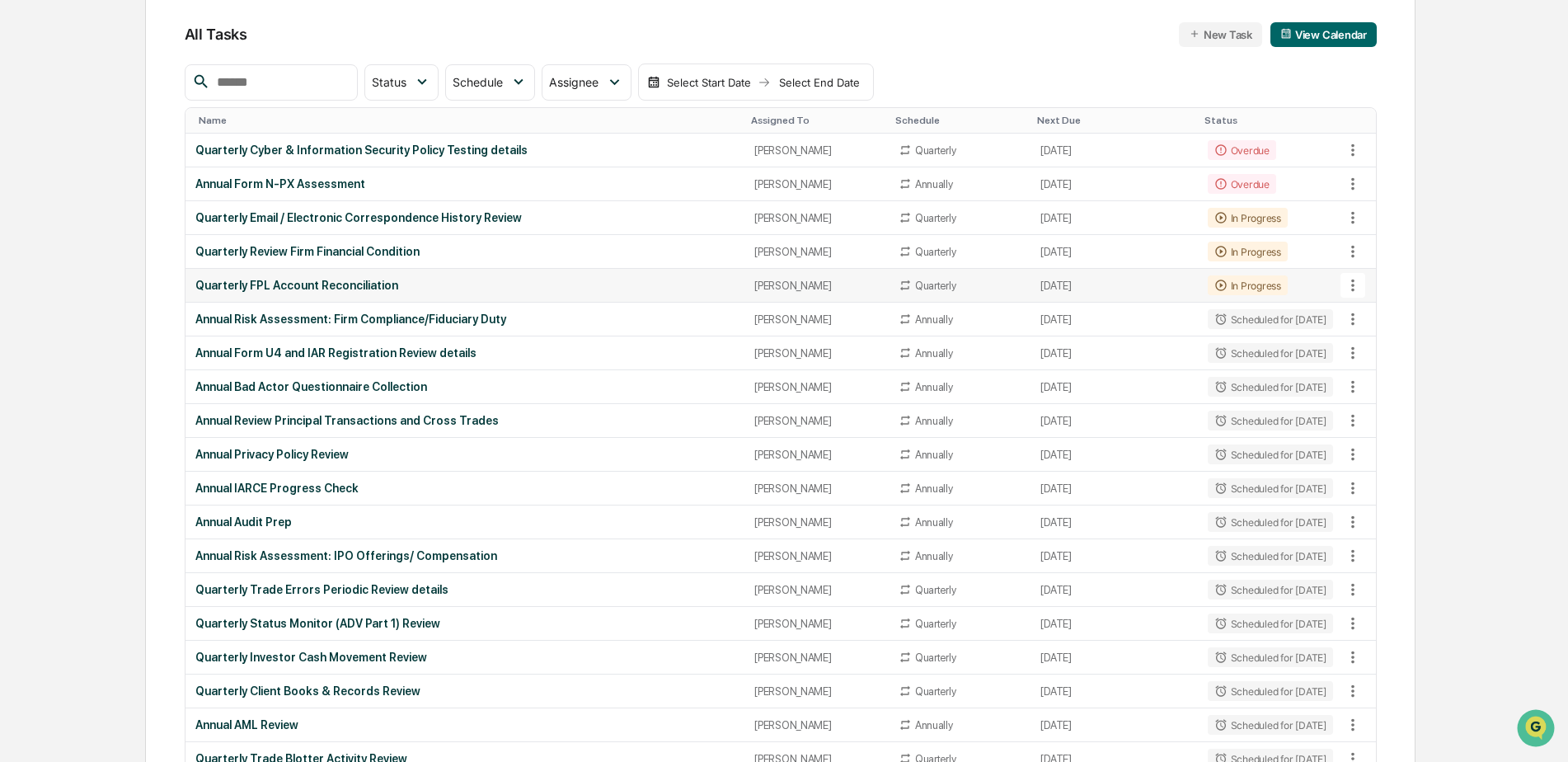
click at [240, 281] on div "Quarterly FPL Account Reconciliation" at bounding box center [464, 285] width 539 height 13
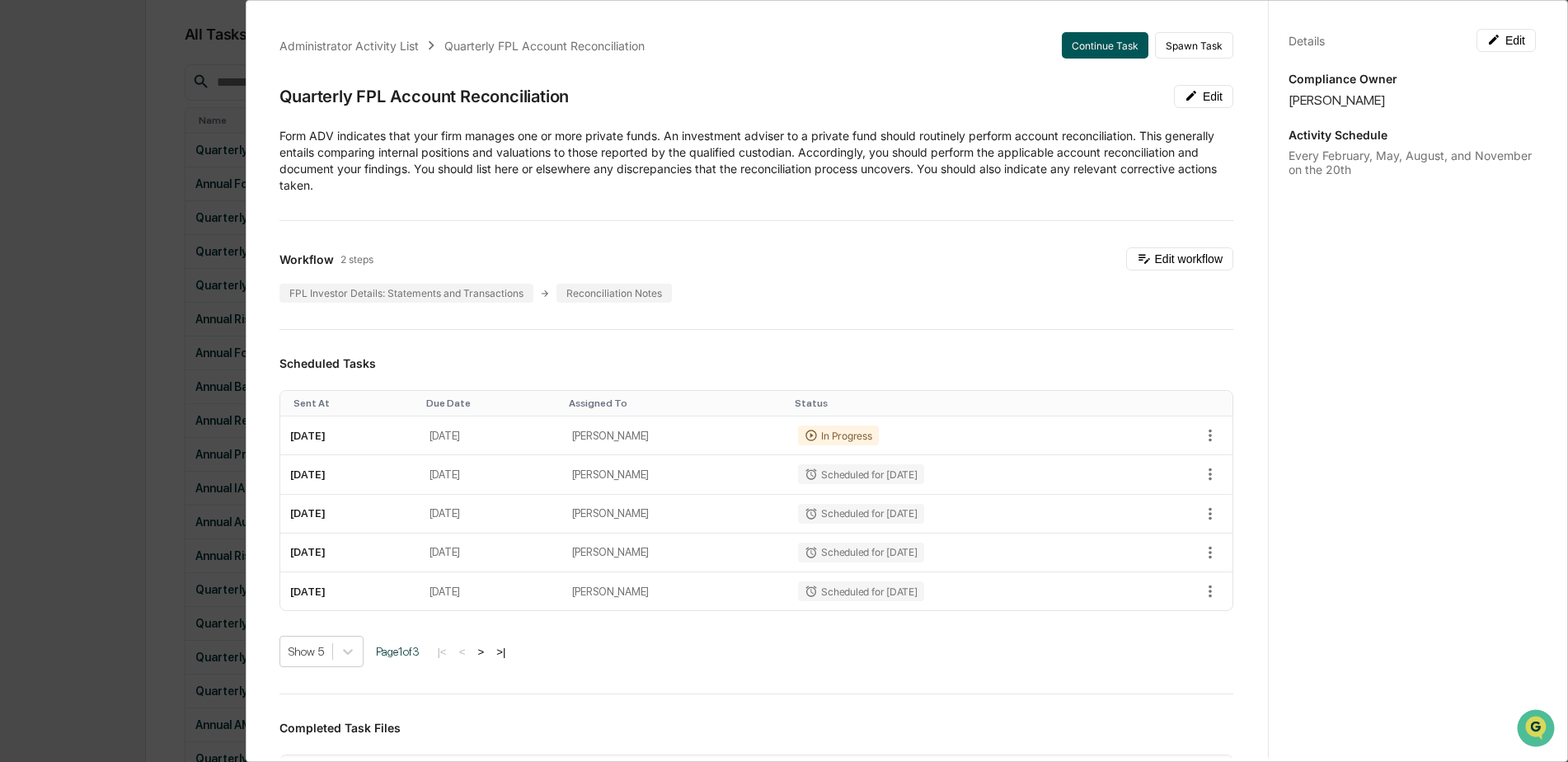
click at [1085, 41] on button "Continue Task" at bounding box center [1105, 45] width 87 height 27
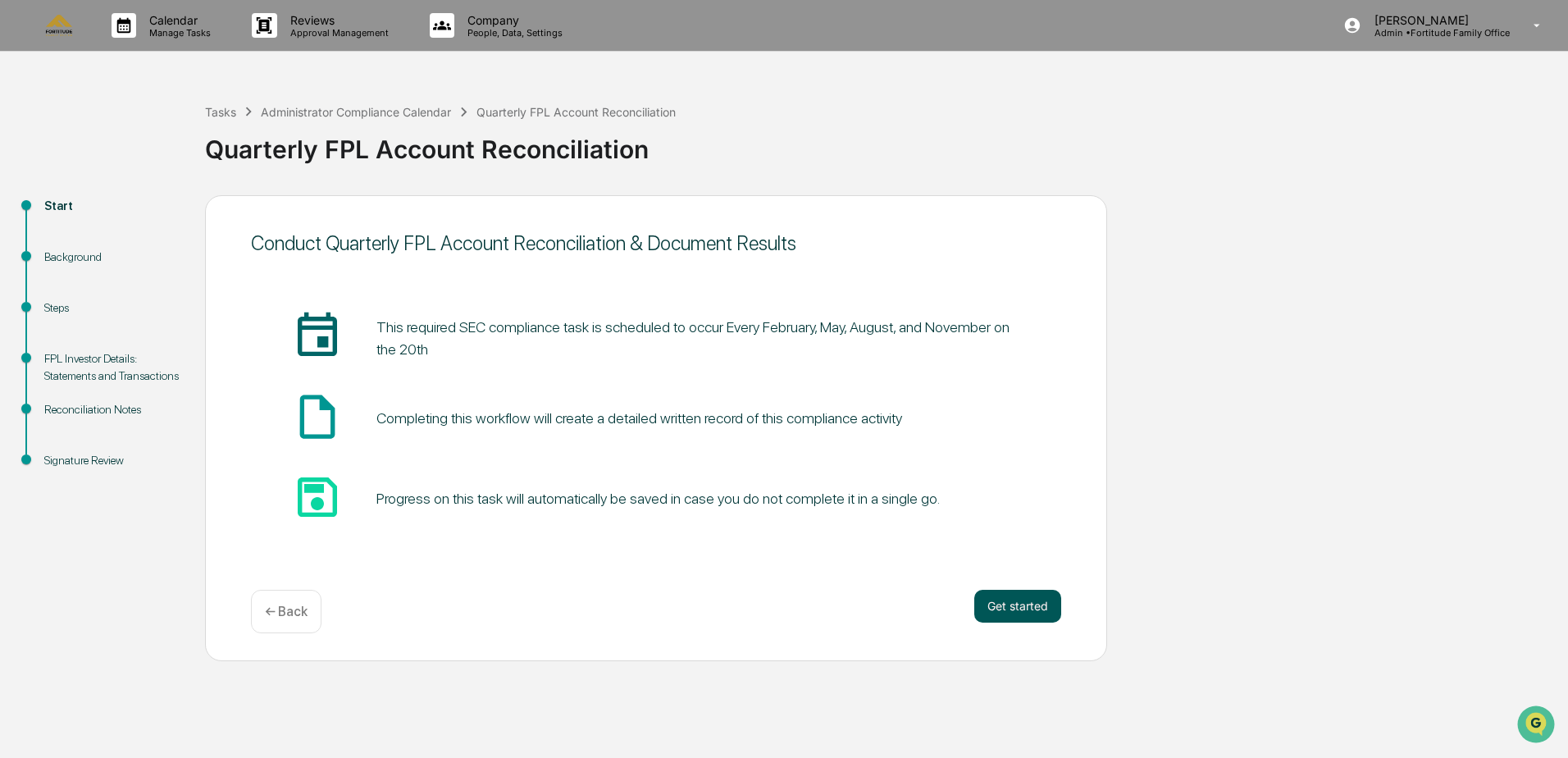
click at [1016, 598] on button "Get started" at bounding box center [1018, 606] width 87 height 33
